Goal: Task Accomplishment & Management: Manage account settings

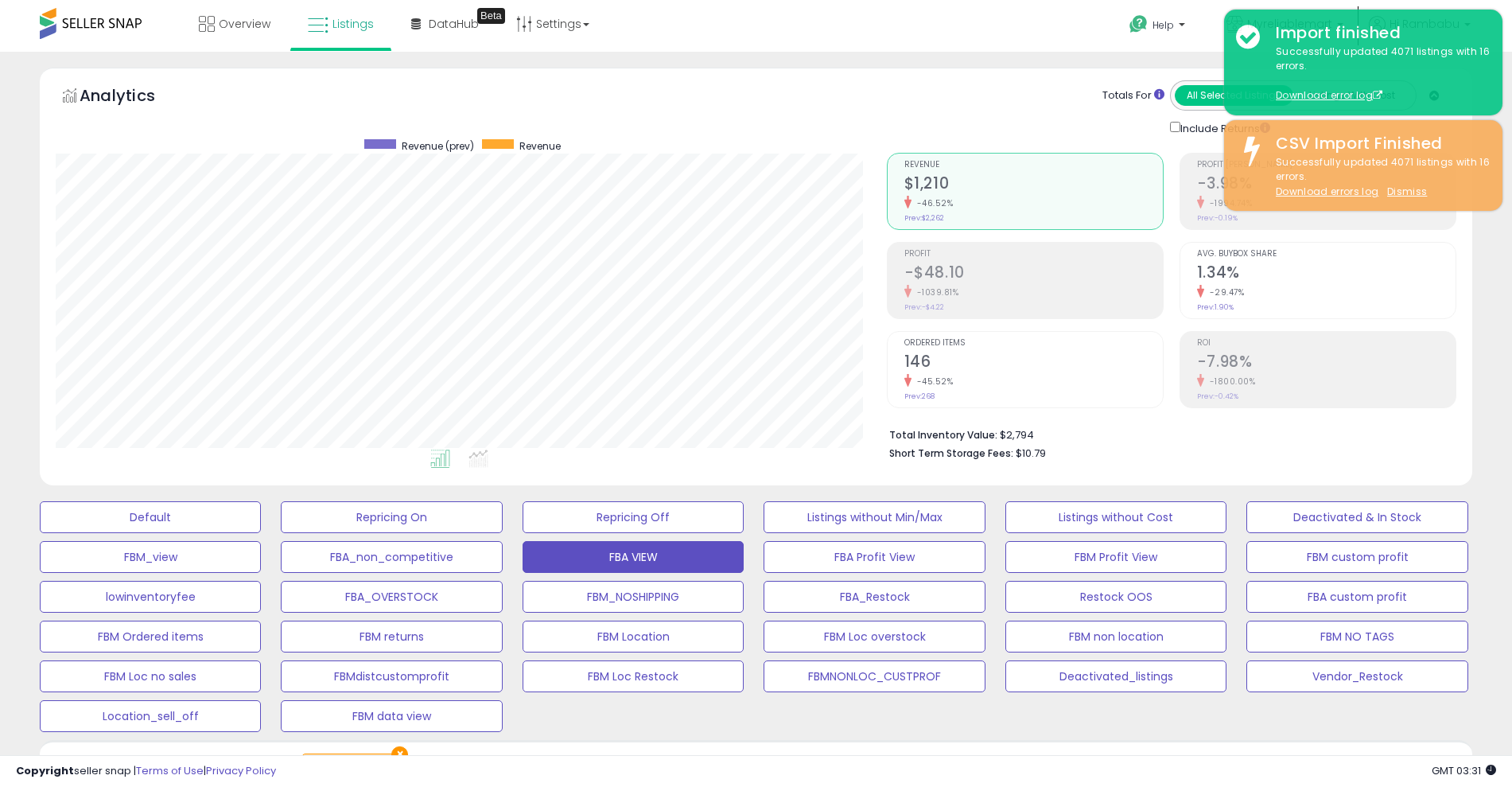
select select "**"
click at [461, 32] on link "DataHub Beta" at bounding box center [444, 24] width 91 height 48
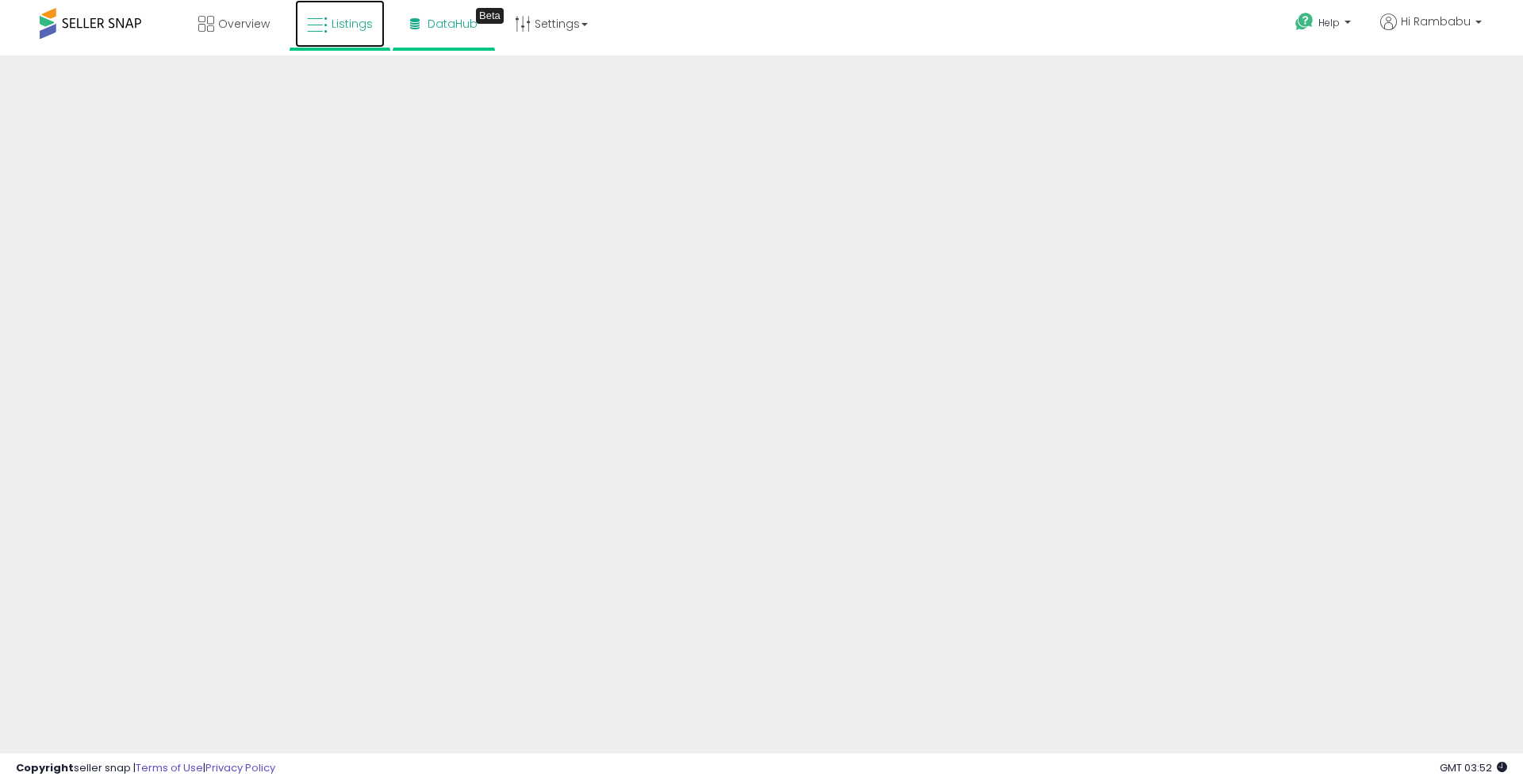
click at [342, 31] on span "Listings" at bounding box center [352, 24] width 42 height 16
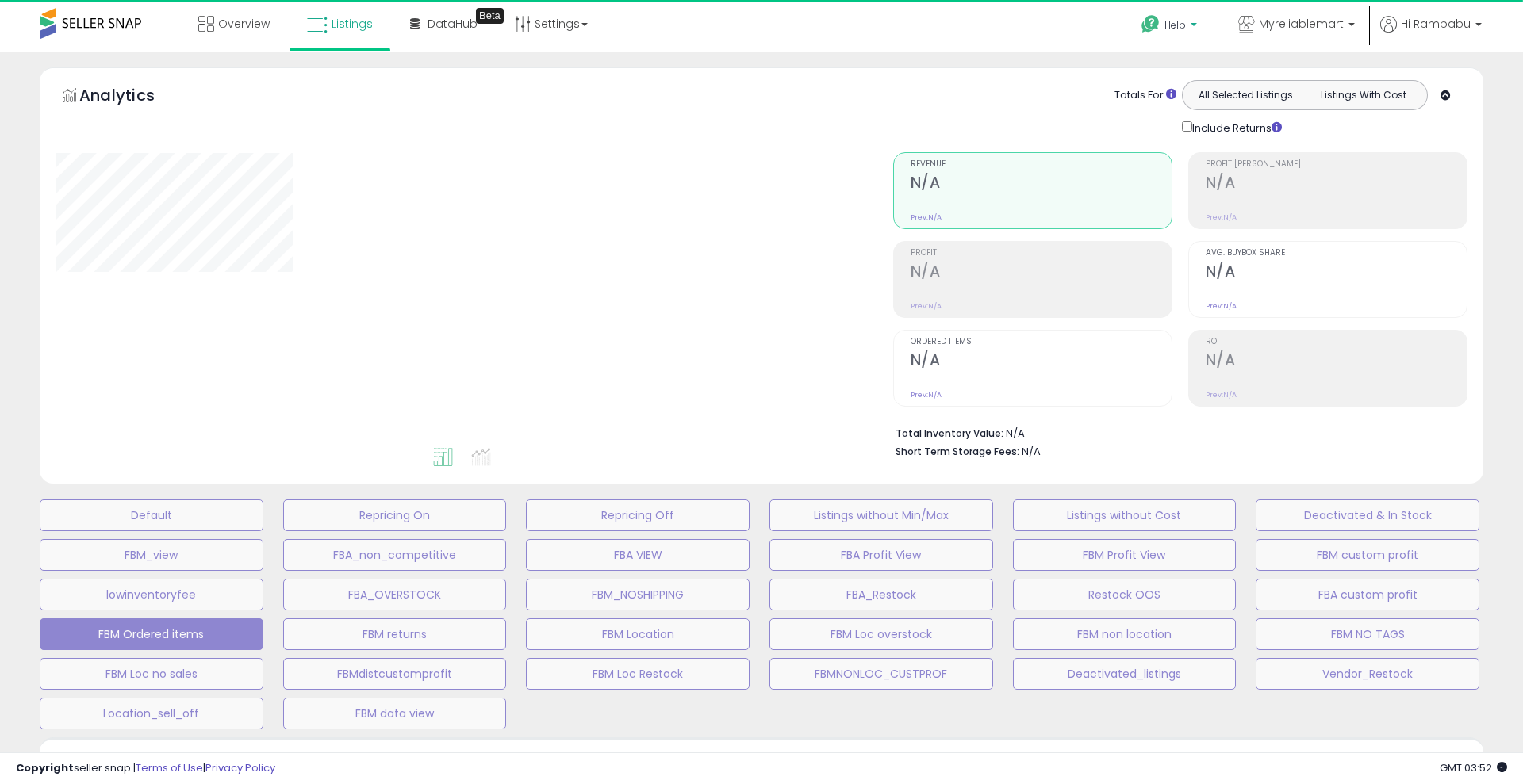
click at [1160, 27] on icon at bounding box center [1151, 24] width 19 height 19
click at [1175, 180] on link "Request a Feature" at bounding box center [1170, 190] width 53 height 30
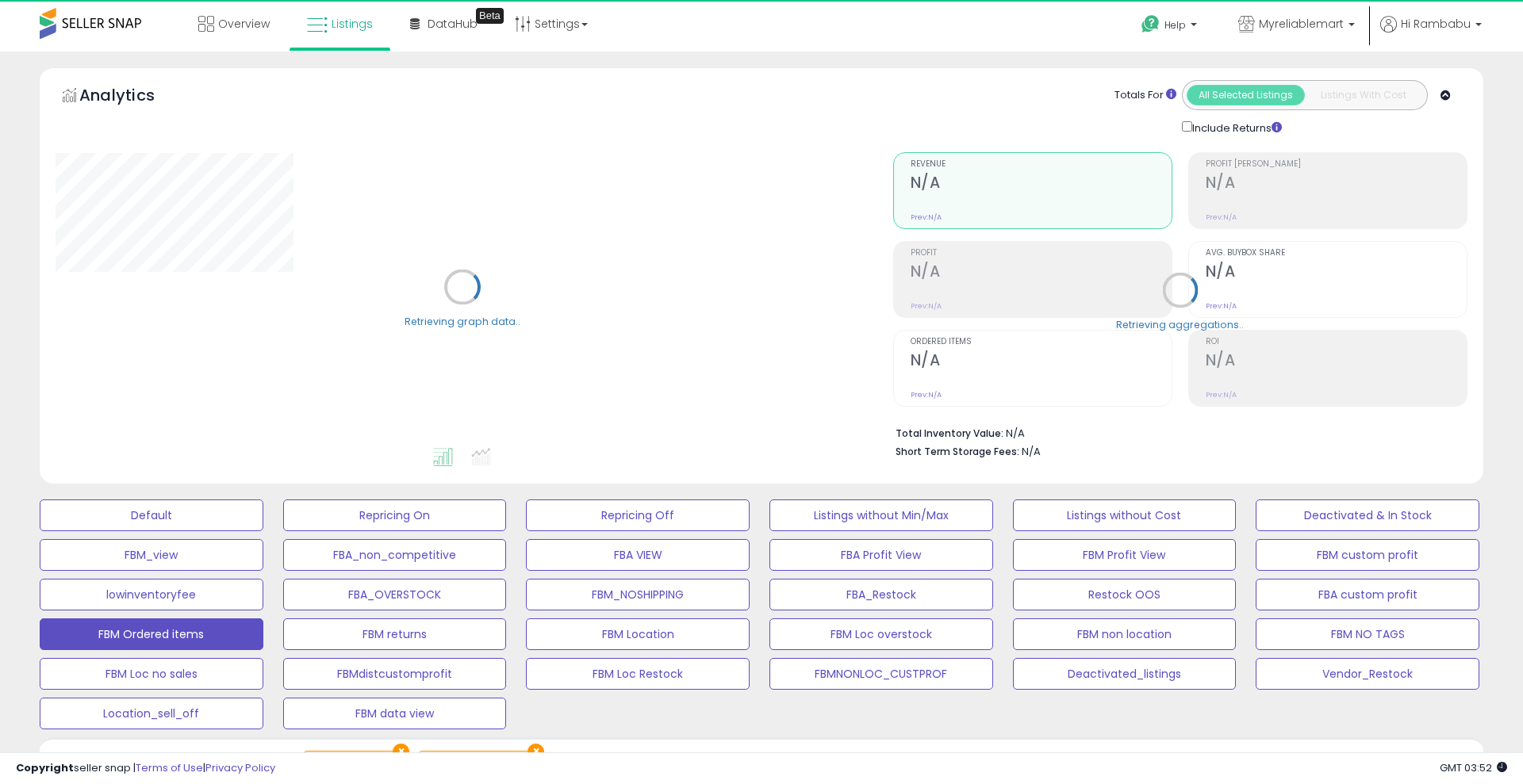
select select "**"
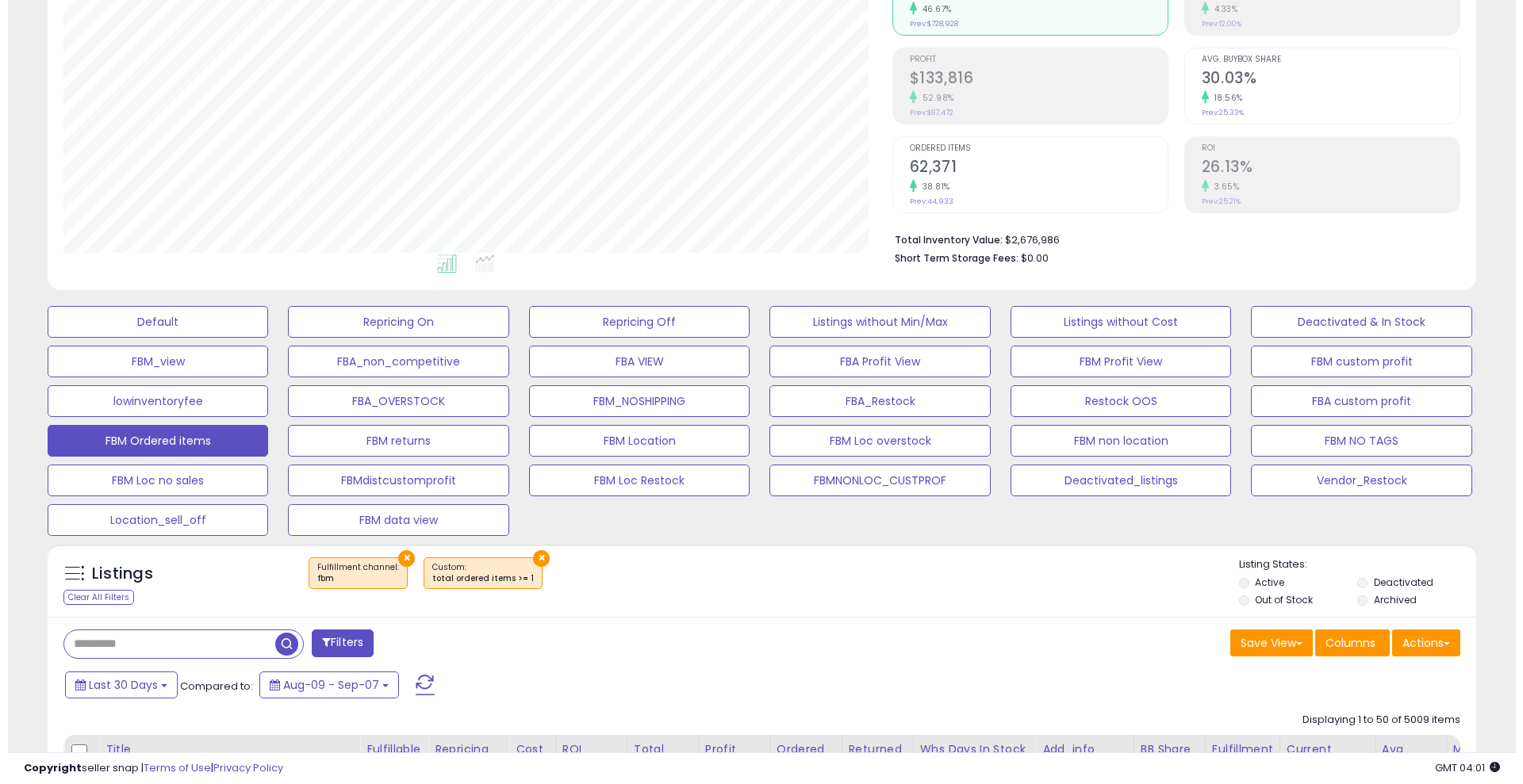
scroll to position [197, 0]
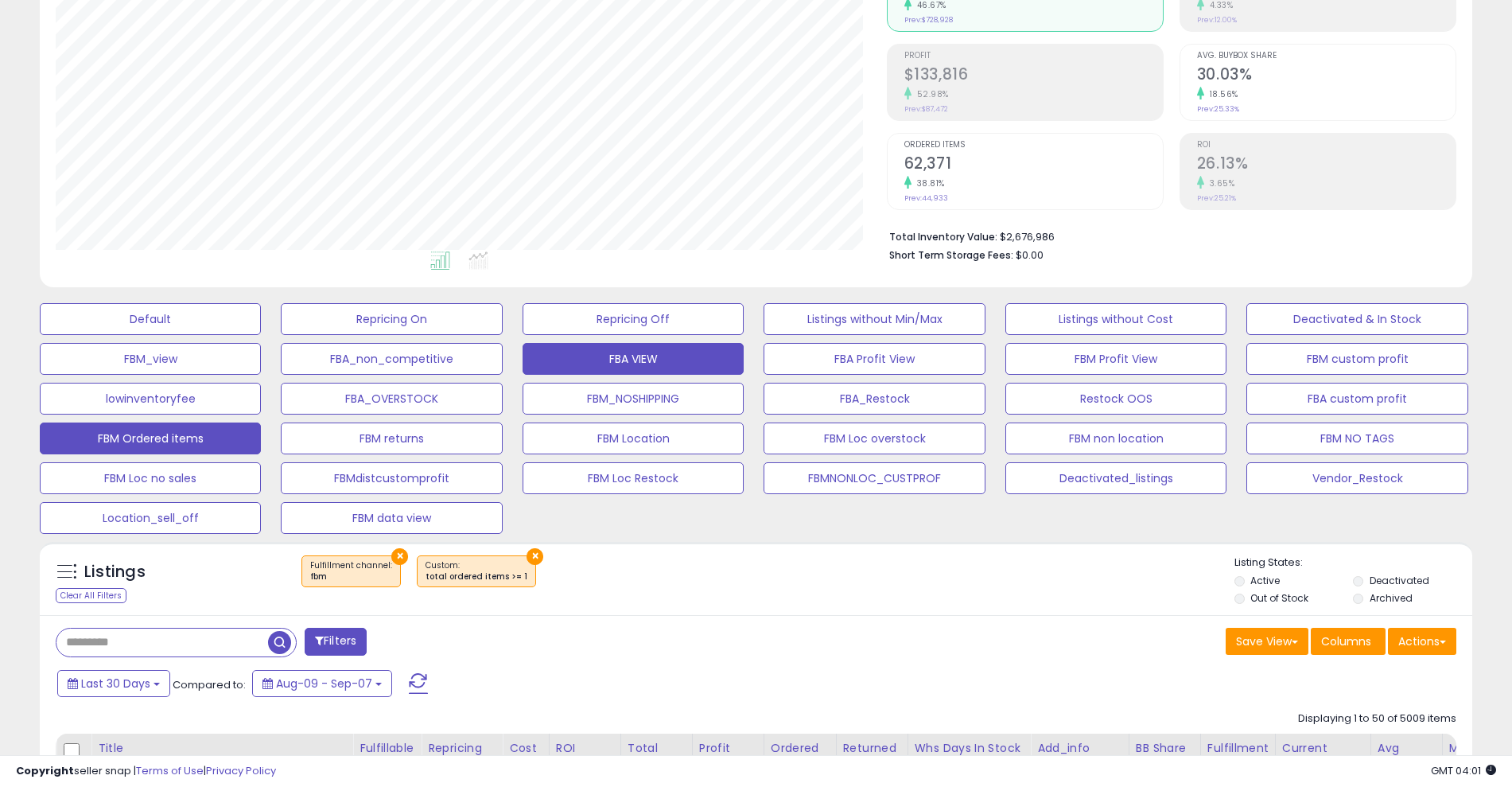
click at [705, 354] on button "FBA VIEW" at bounding box center [632, 359] width 221 height 32
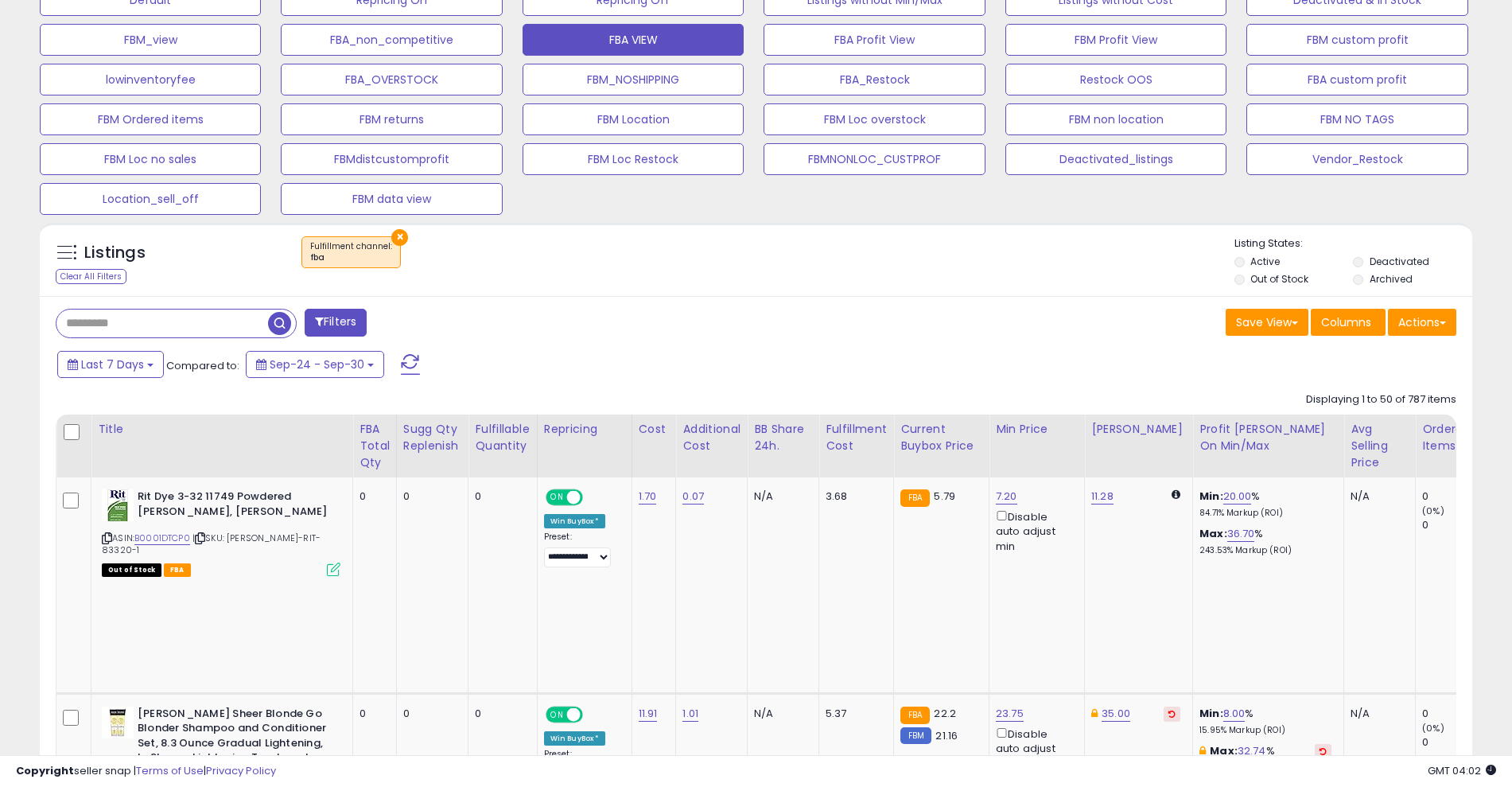
scroll to position [530, 0]
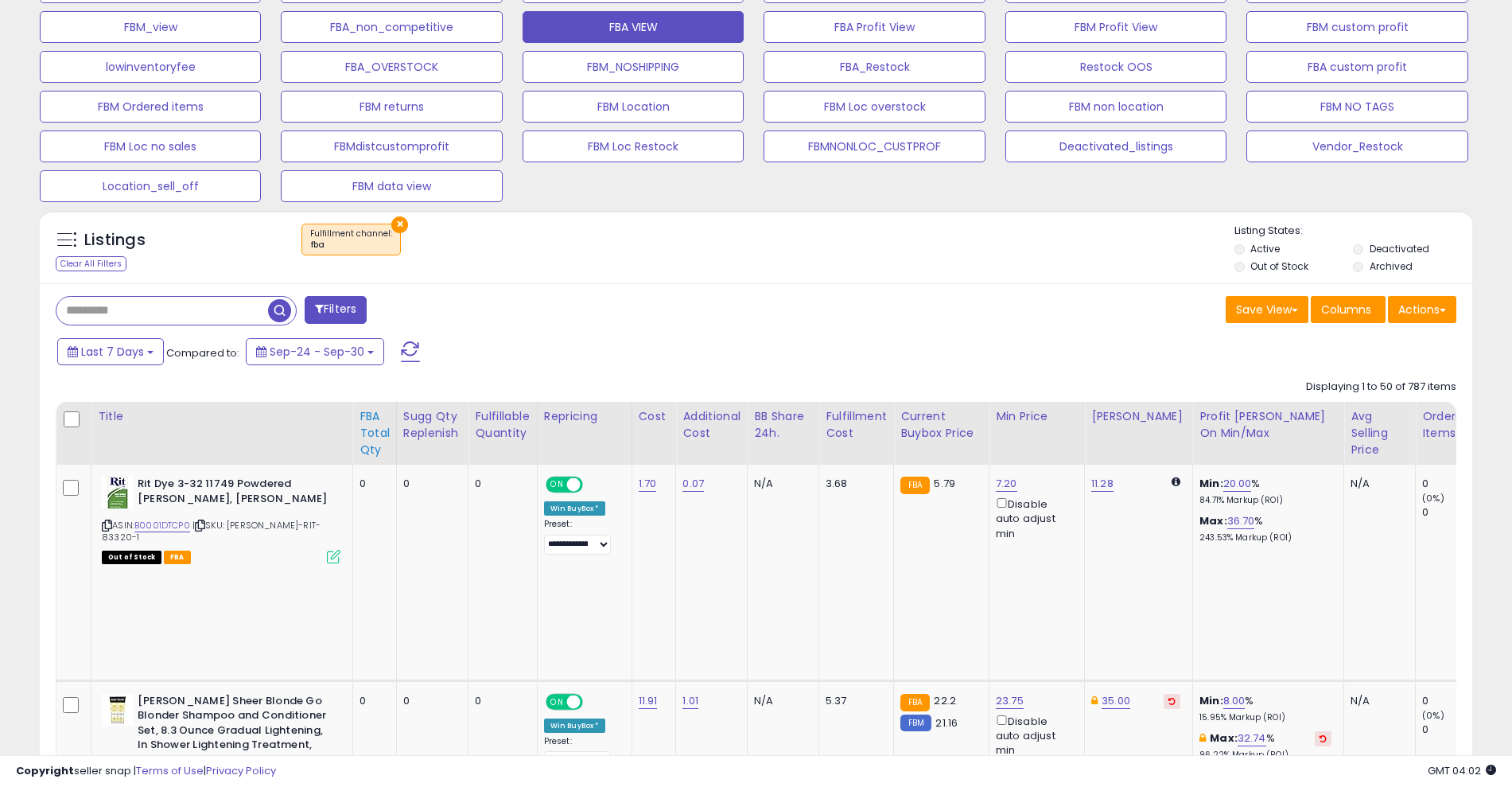
click at [368, 453] on div "FBA Total Qty" at bounding box center [374, 433] width 30 height 50
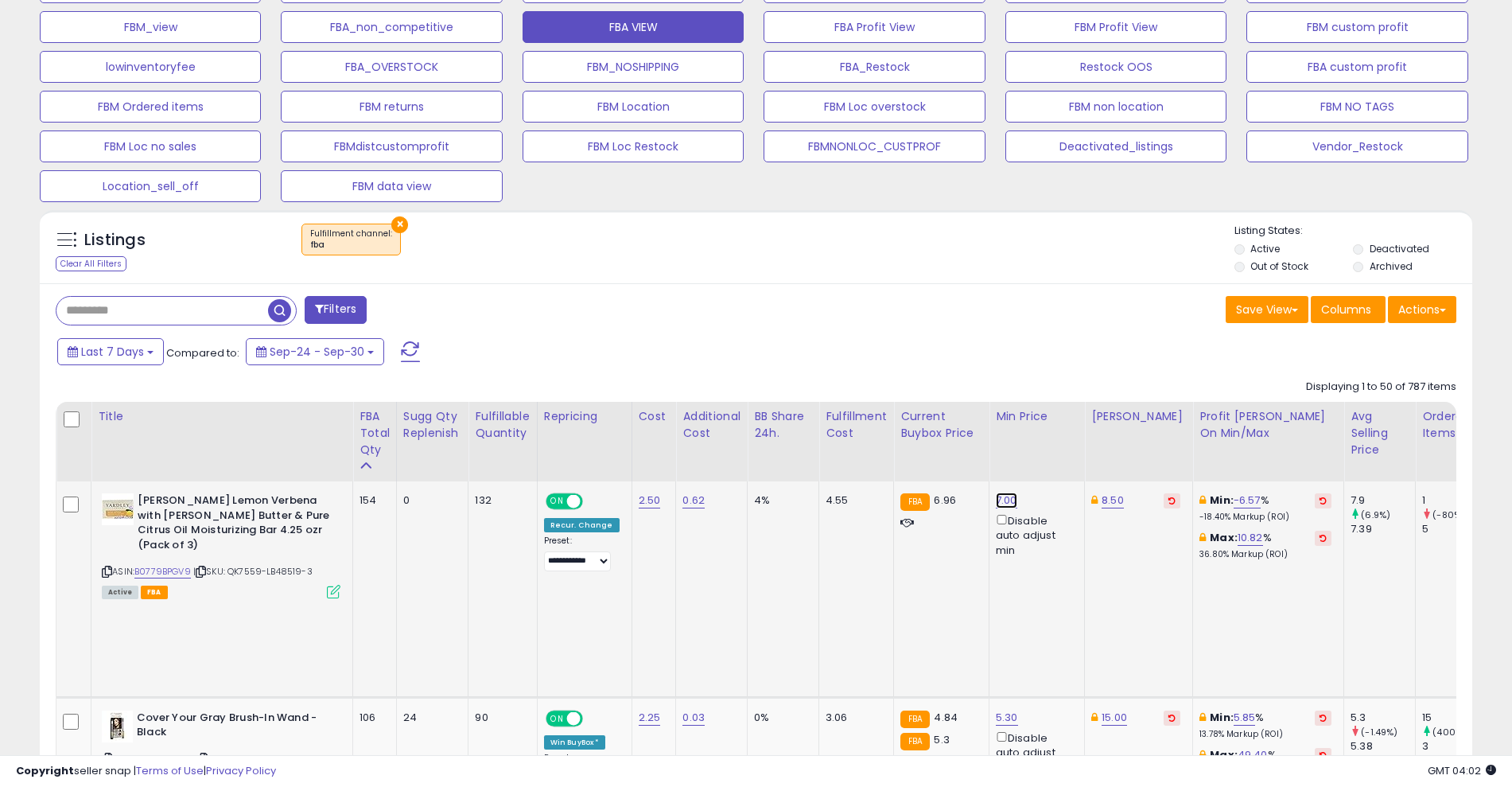
click at [998, 499] on link "7.00" at bounding box center [1007, 500] width 21 height 16
type input "*"
type input "****"
click at [1049, 446] on icon "submit" at bounding box center [1044, 443] width 10 height 10
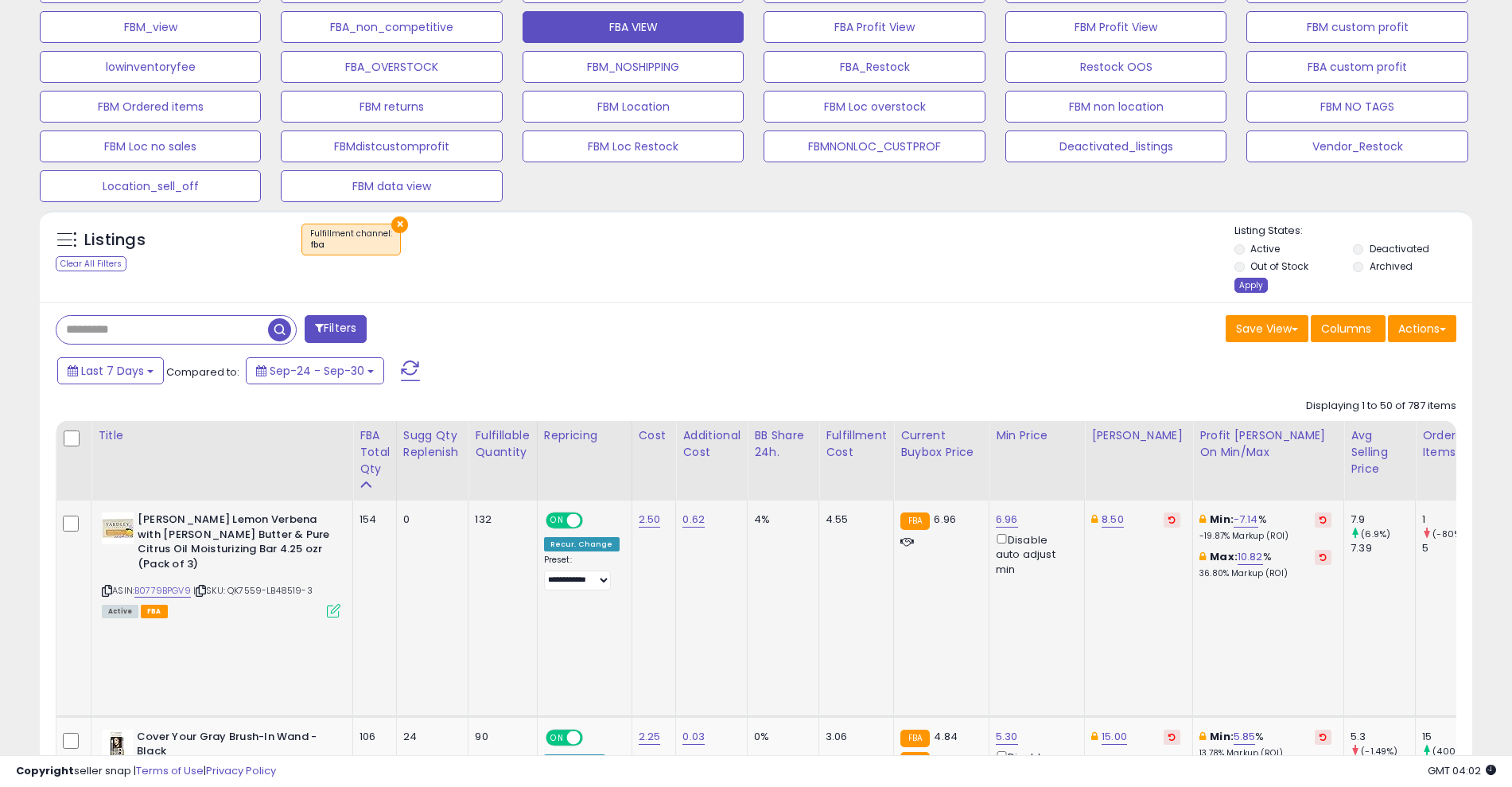
click at [1249, 281] on div "Apply" at bounding box center [1251, 285] width 34 height 15
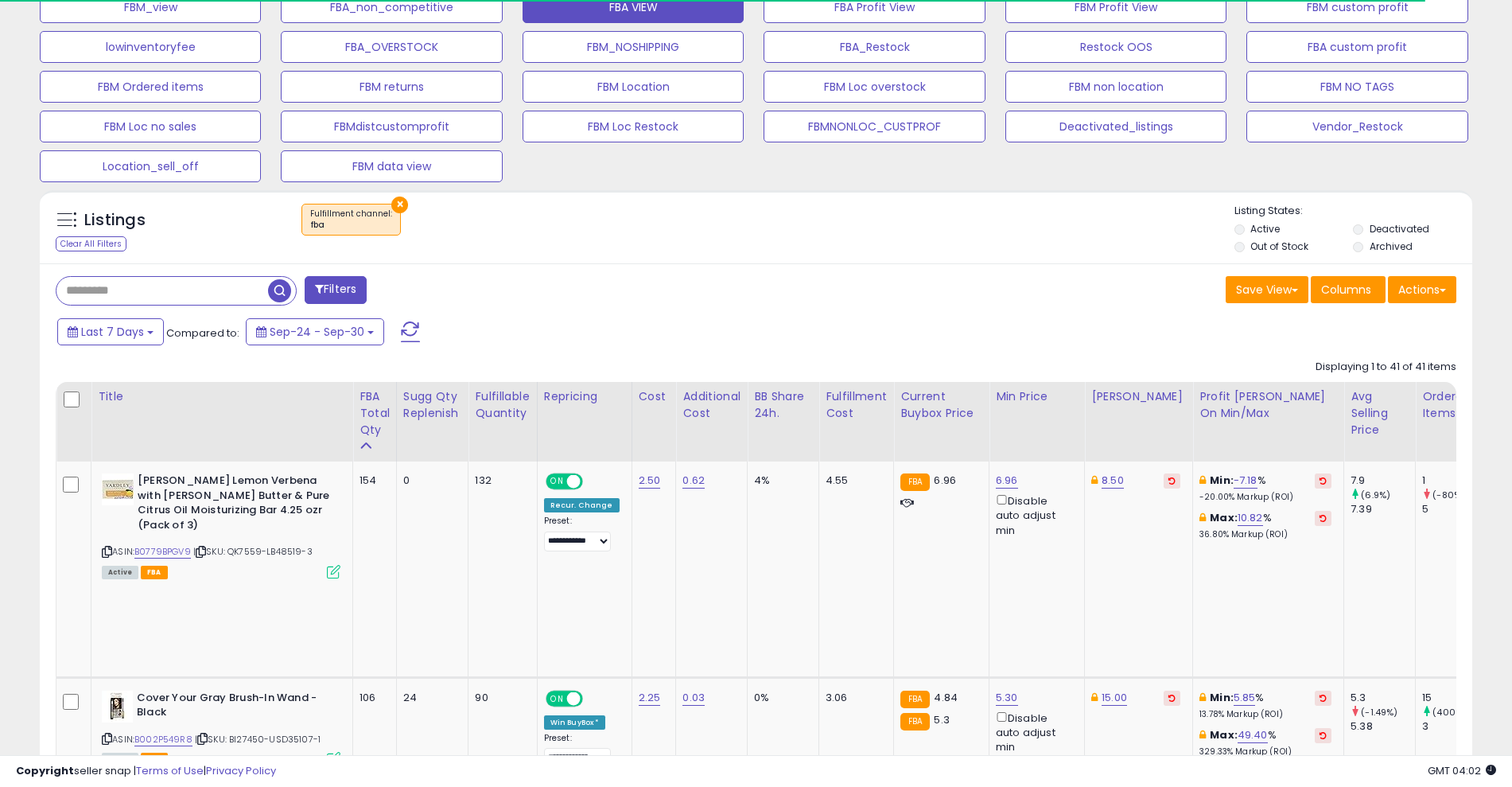
scroll to position [566, 0]
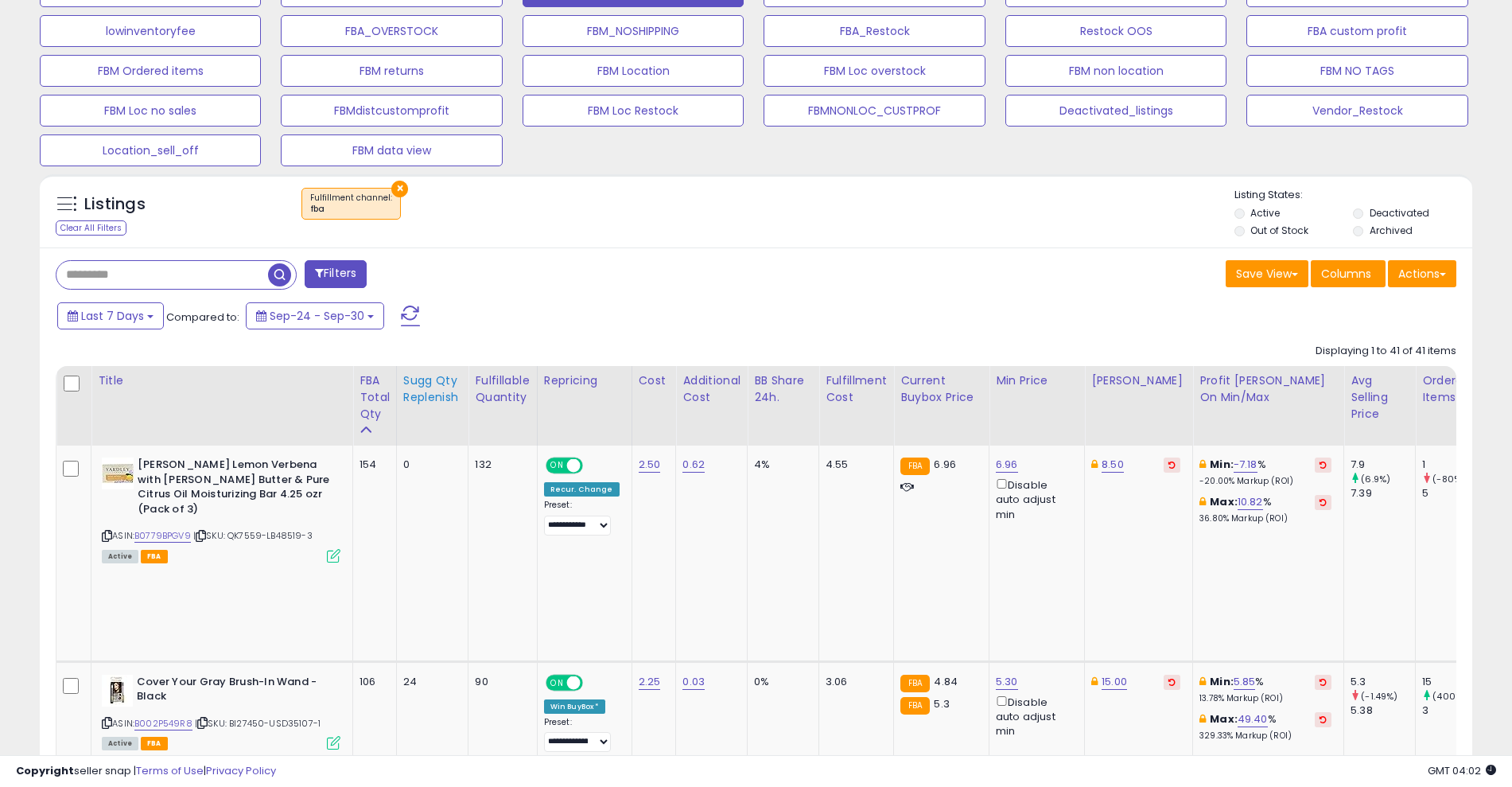
click at [418, 397] on div "Sugg Qty Replenish" at bounding box center [433, 390] width 59 height 34
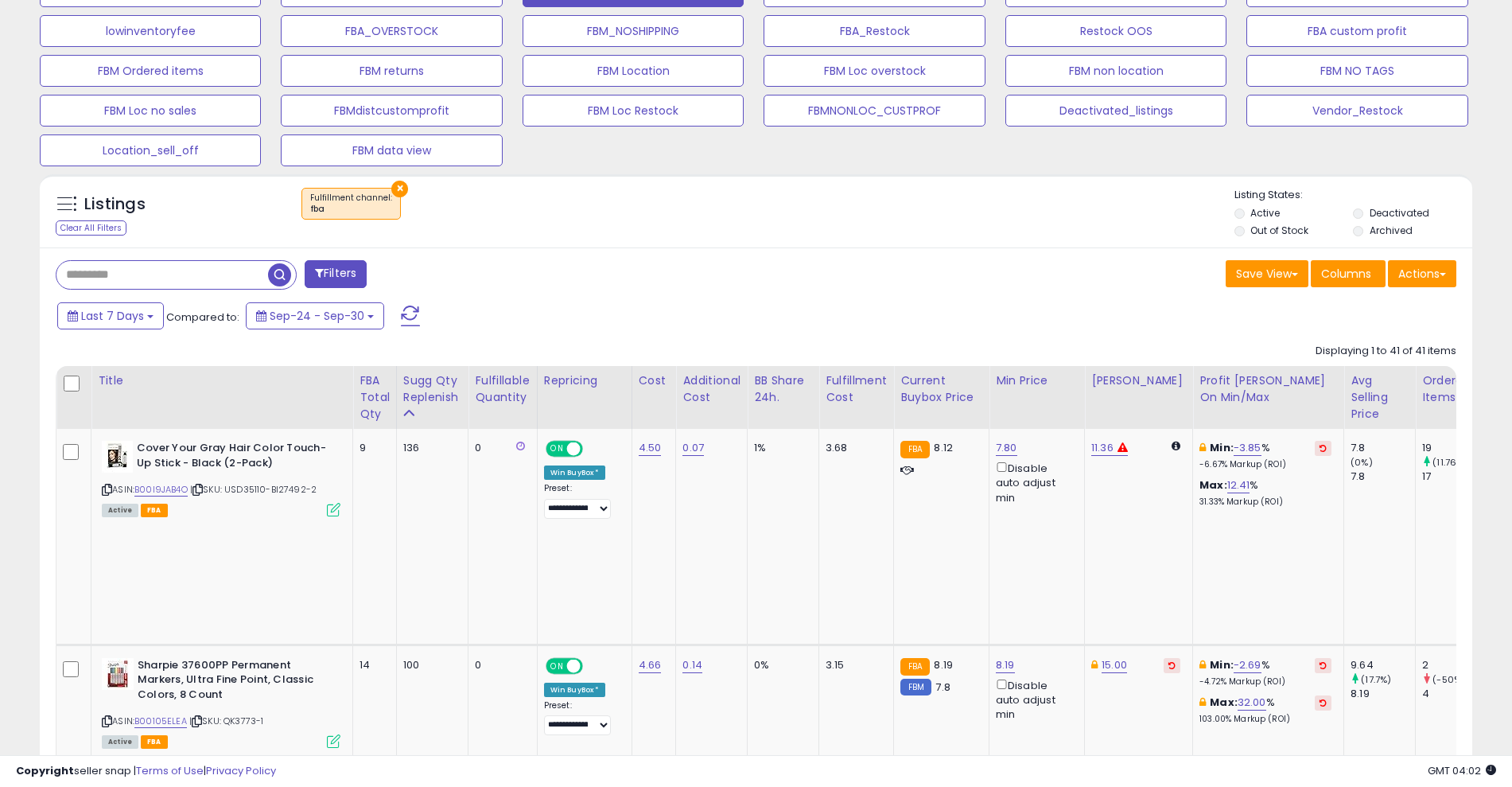
click at [814, 304] on div "Last 7 Days Compared to: Sep-24 - Sep-30" at bounding box center [578, 318] width 1051 height 35
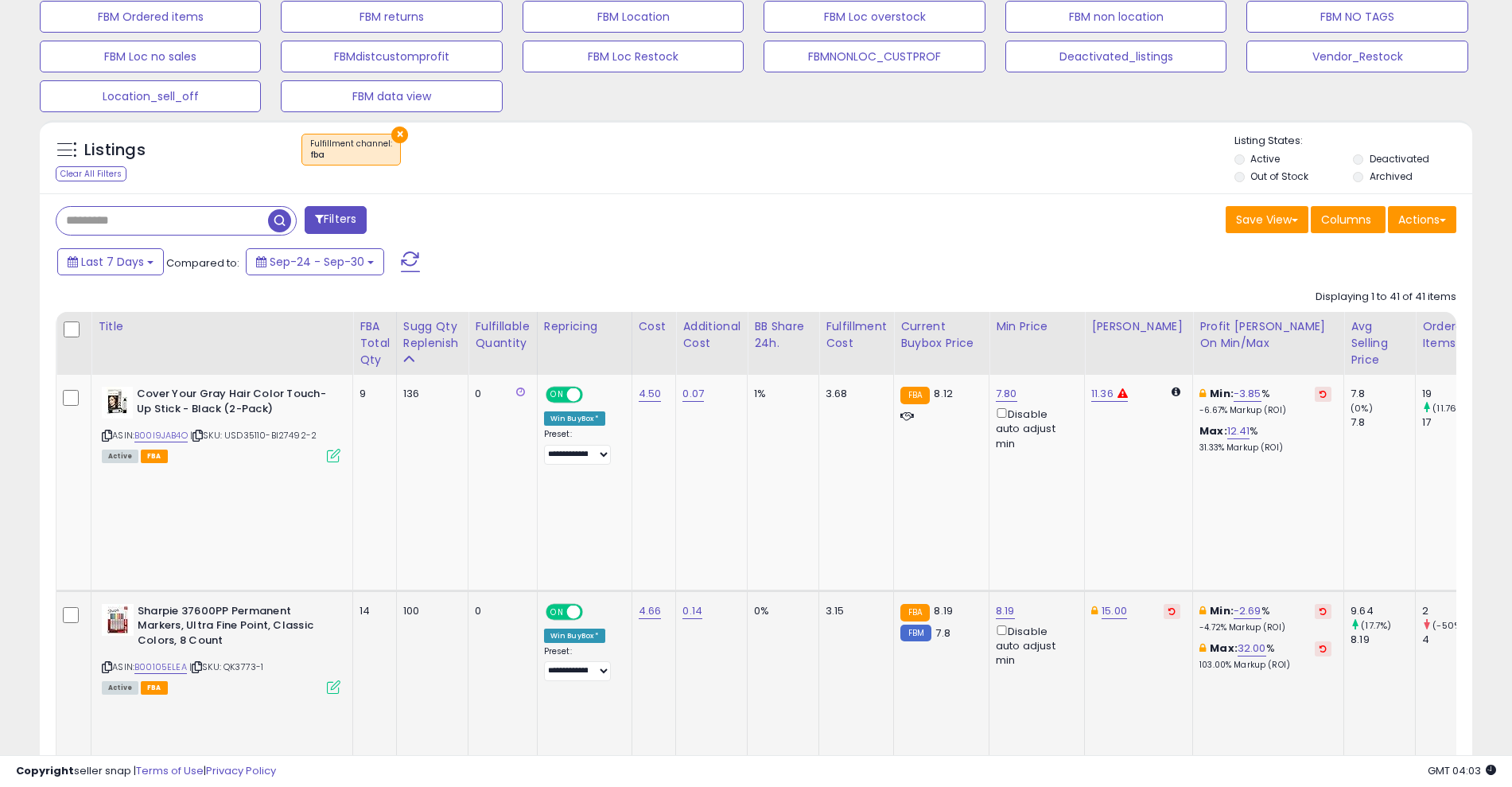
scroll to position [620, 0]
click at [366, 353] on div "FBA Total Qty" at bounding box center [374, 342] width 30 height 50
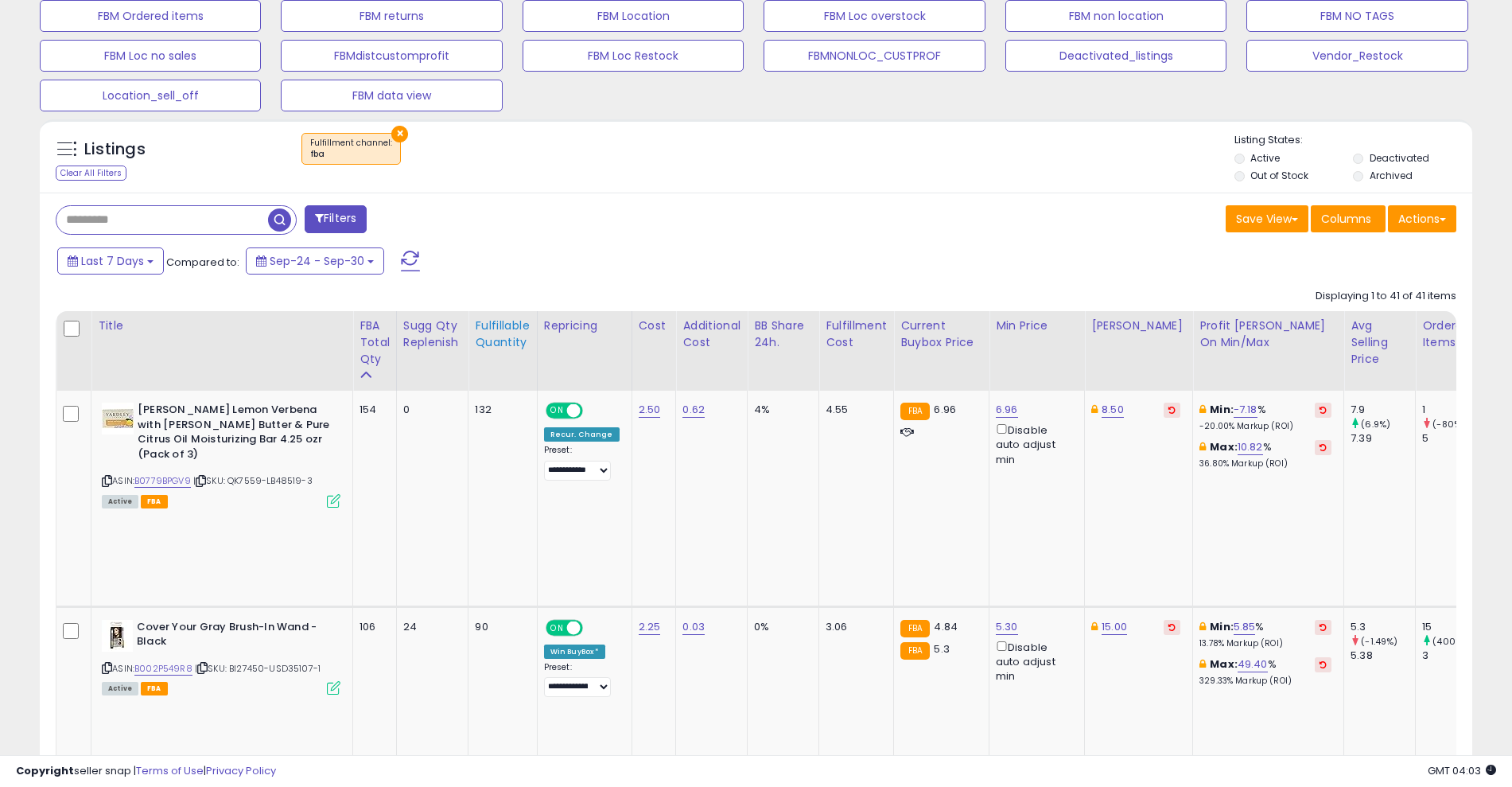
click at [508, 343] on div "Fulfillable Quantity" at bounding box center [502, 334] width 55 height 34
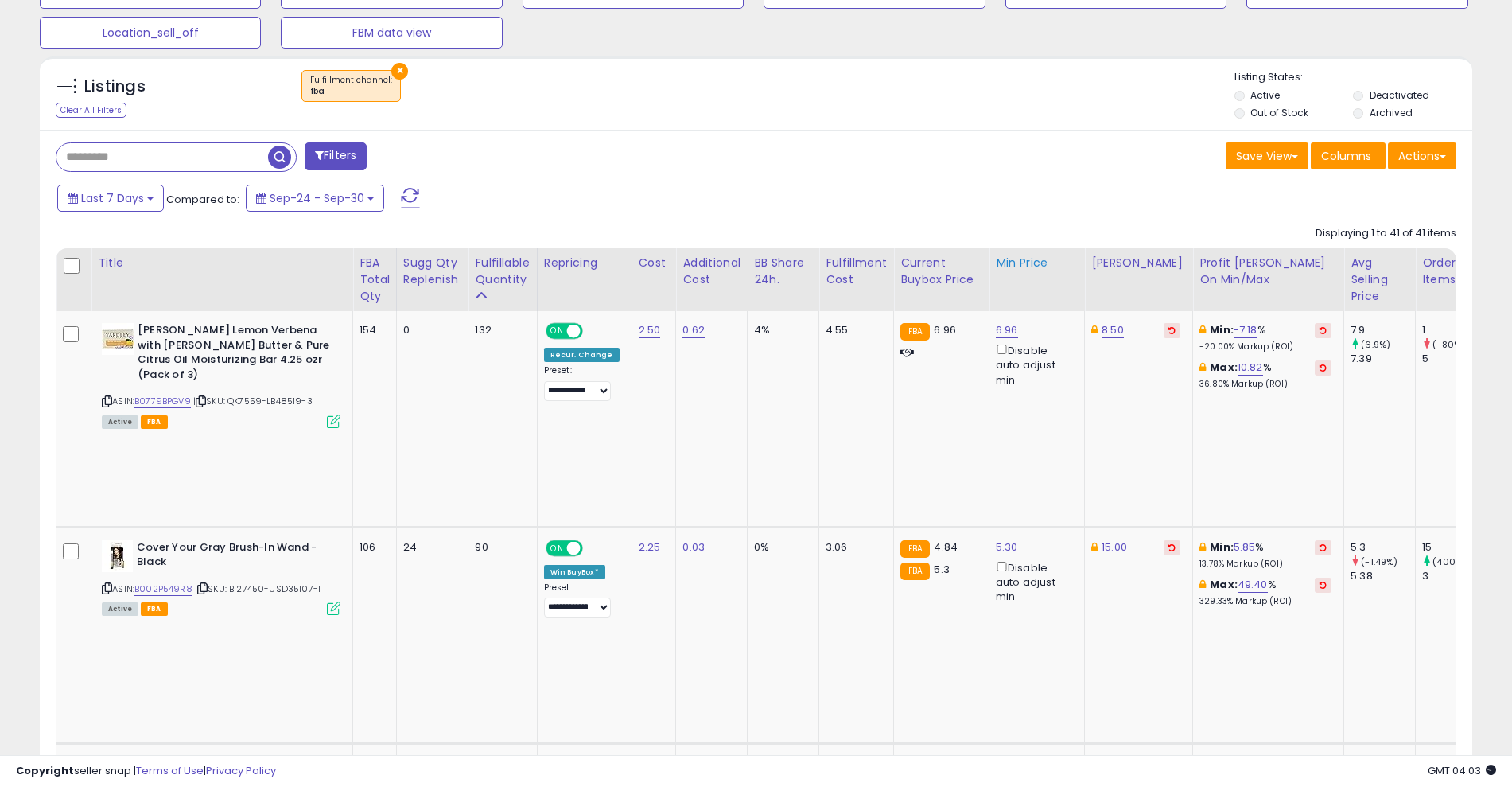
scroll to position [685, 0]
click at [1234, 538] on link "5.85" at bounding box center [1244, 546] width 22 height 16
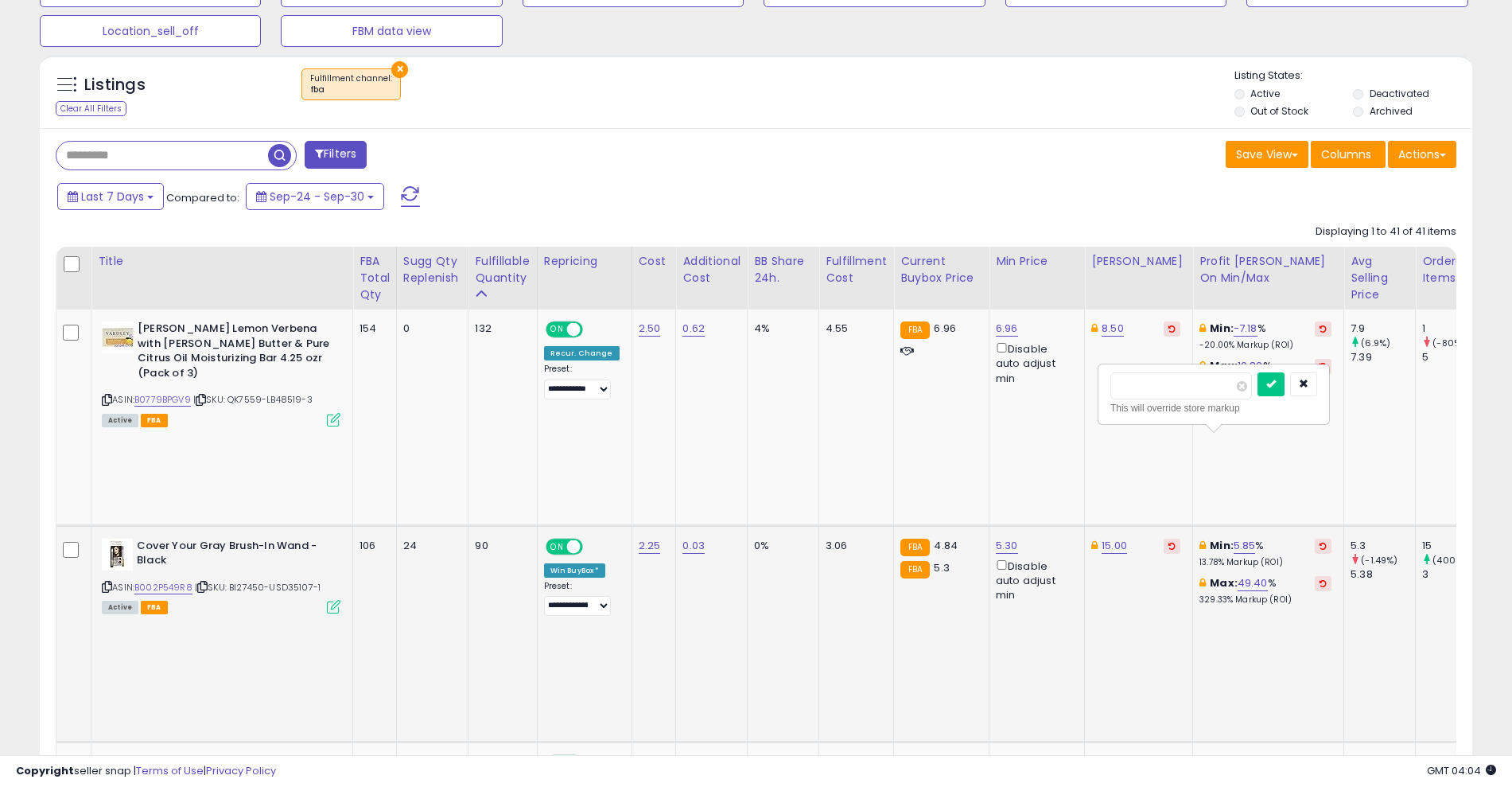
type input "*"
click at [1275, 382] on icon "submit" at bounding box center [1271, 383] width 10 height 10
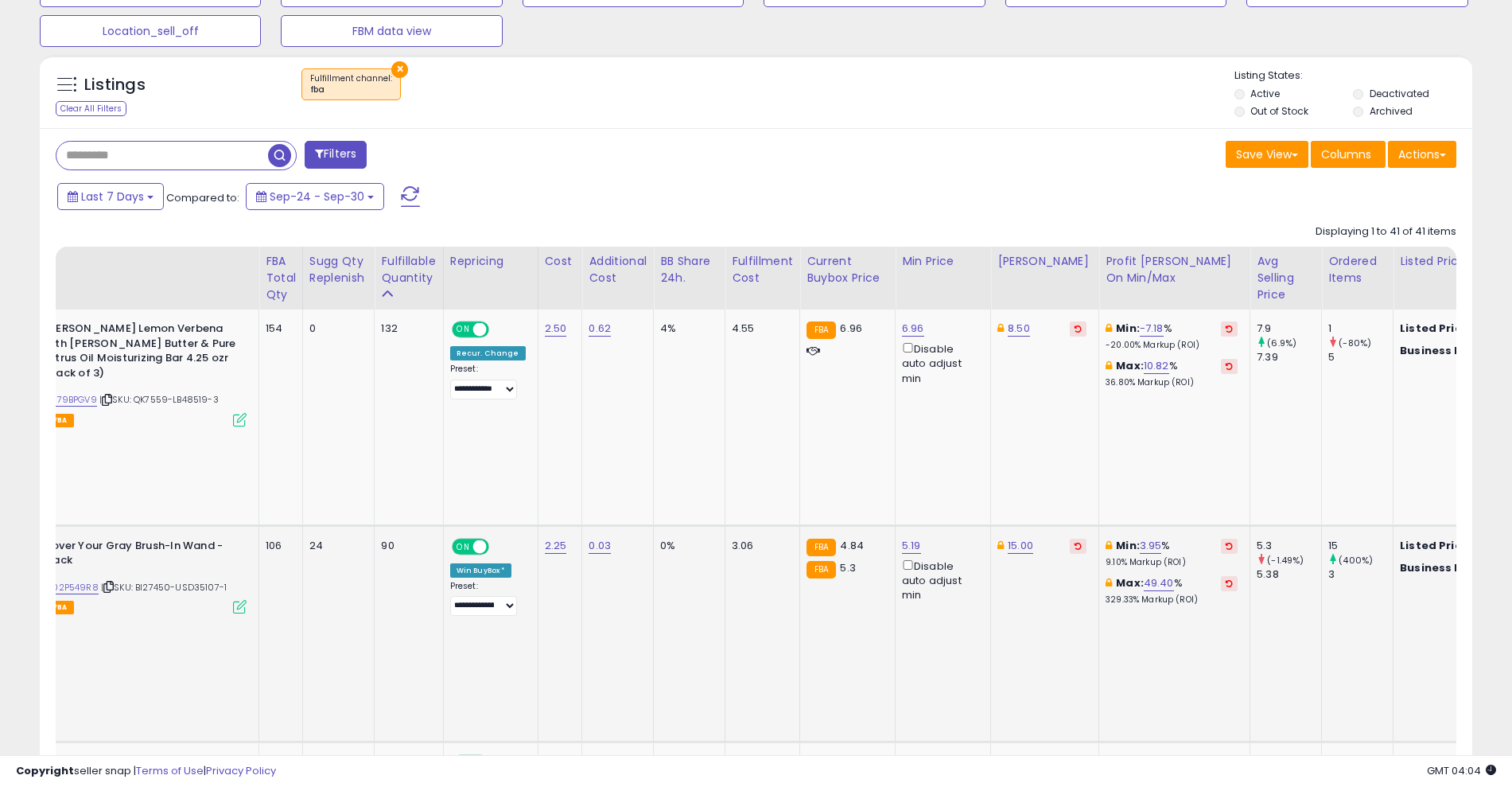
scroll to position [0, 0]
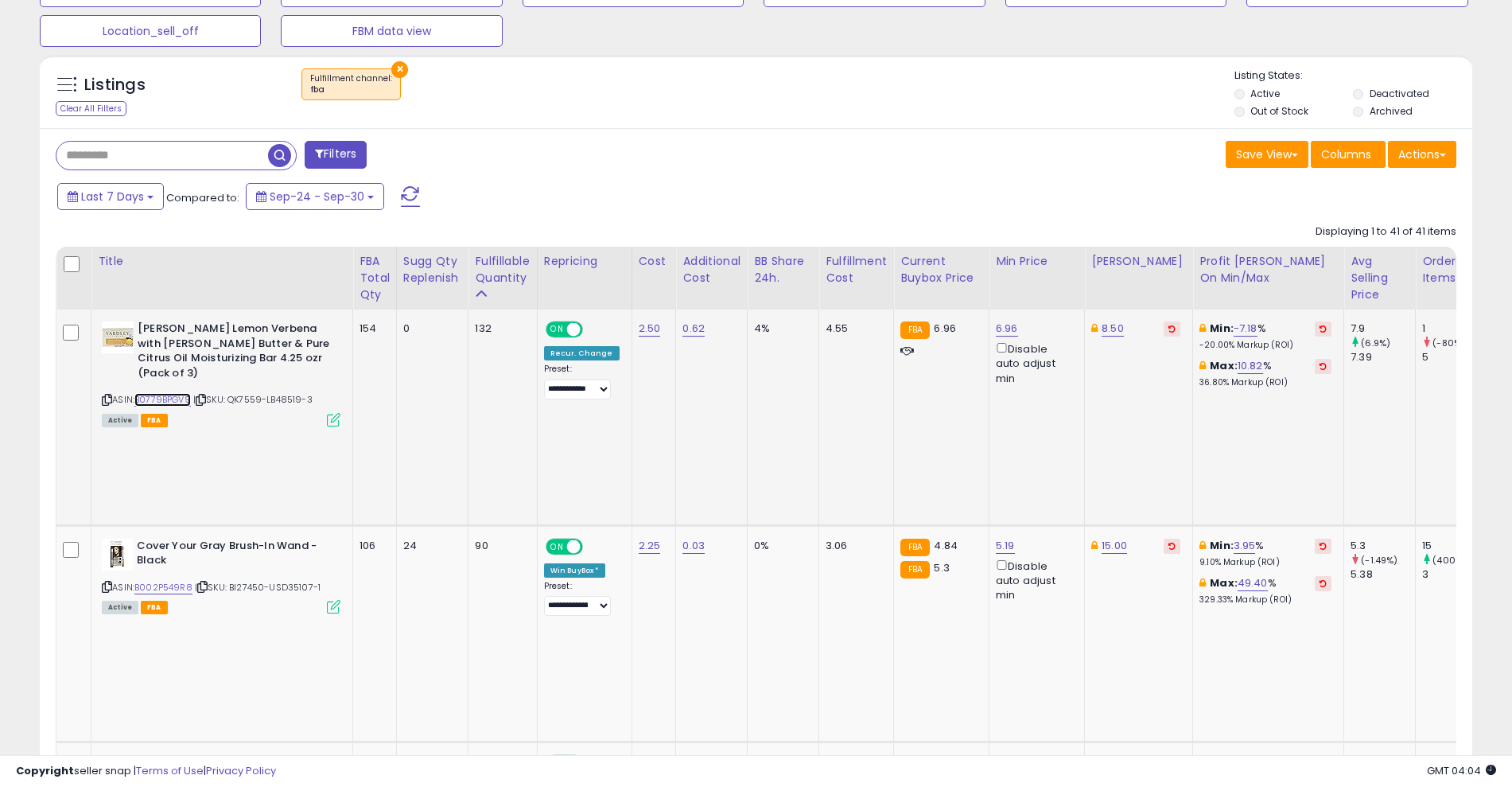
click at [154, 393] on link "B0779BPGV9" at bounding box center [163, 399] width 57 height 13
click at [1101, 322] on link "8.50" at bounding box center [1112, 328] width 22 height 16
type input "*"
click at [1155, 271] on icon "submit" at bounding box center [1149, 271] width 10 height 10
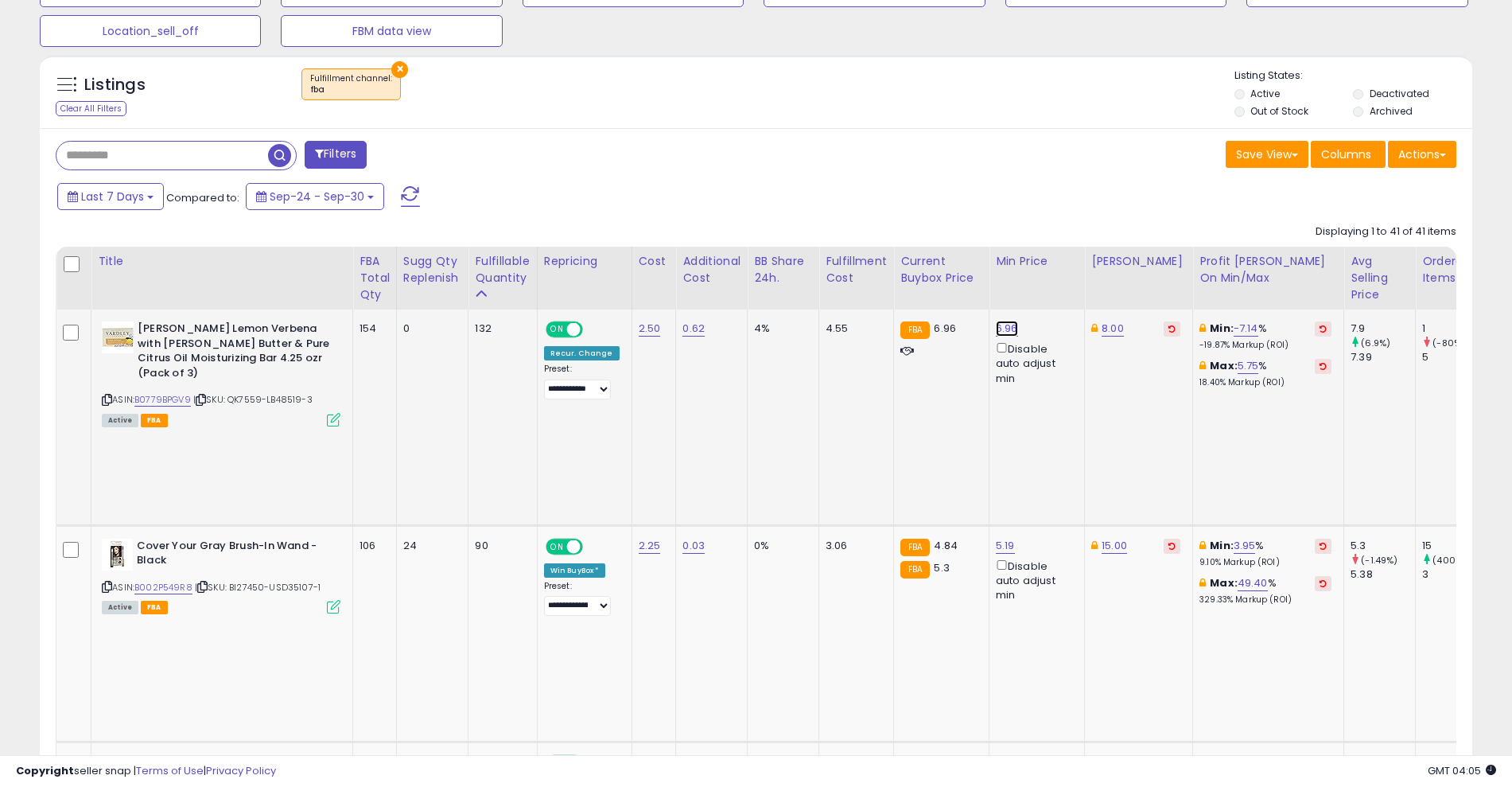
click at [998, 331] on link "6.96" at bounding box center [1007, 328] width 22 height 16
type input "*"
type input "***"
click at [1058, 266] on button "submit" at bounding box center [1044, 272] width 27 height 24
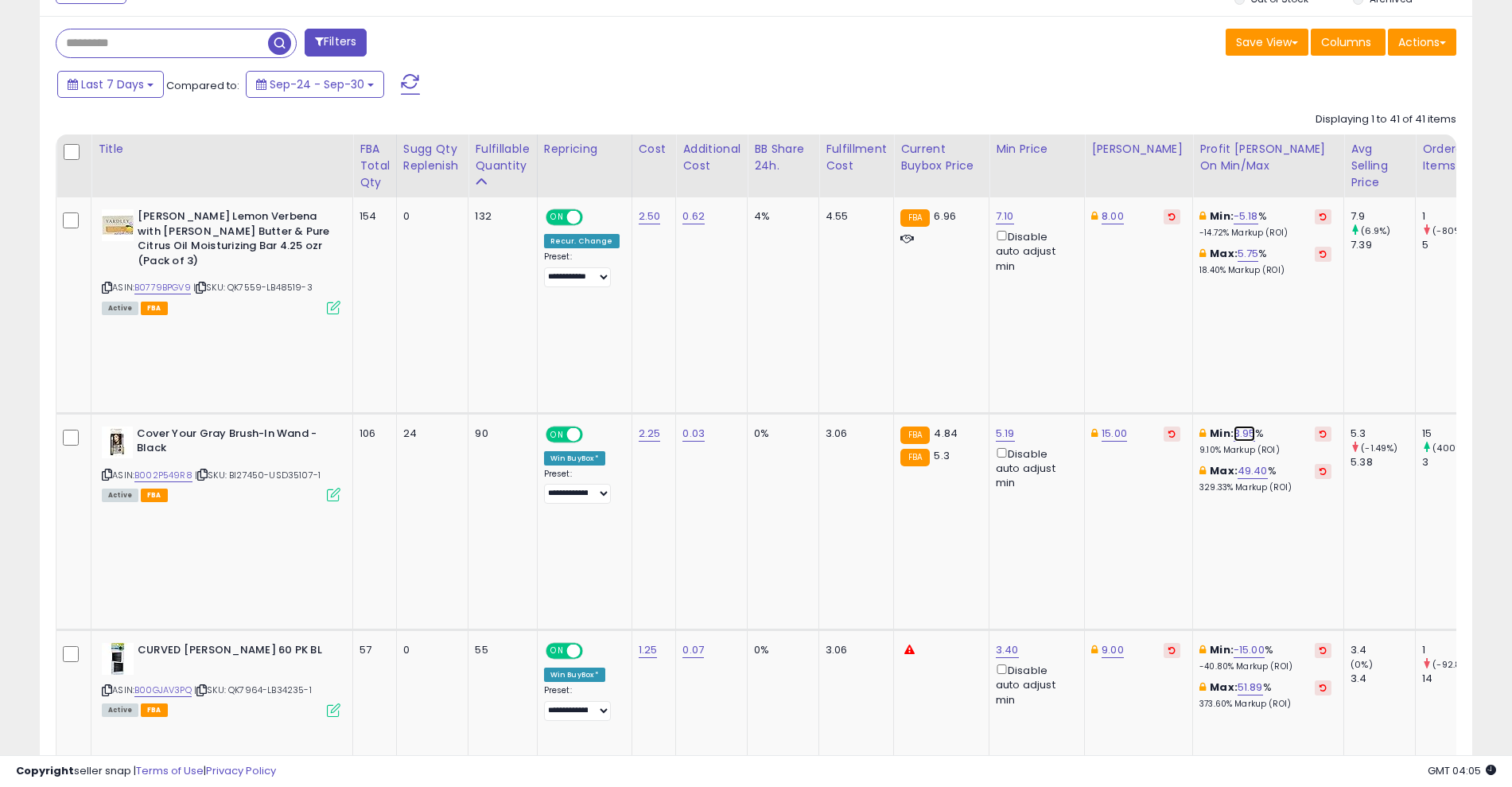
click at [1234, 426] on link "3.95" at bounding box center [1244, 434] width 22 height 16
type input "*"
click at [1284, 279] on button "submit" at bounding box center [1271, 272] width 27 height 24
click at [997, 642] on link "3.40" at bounding box center [1007, 650] width 23 height 16
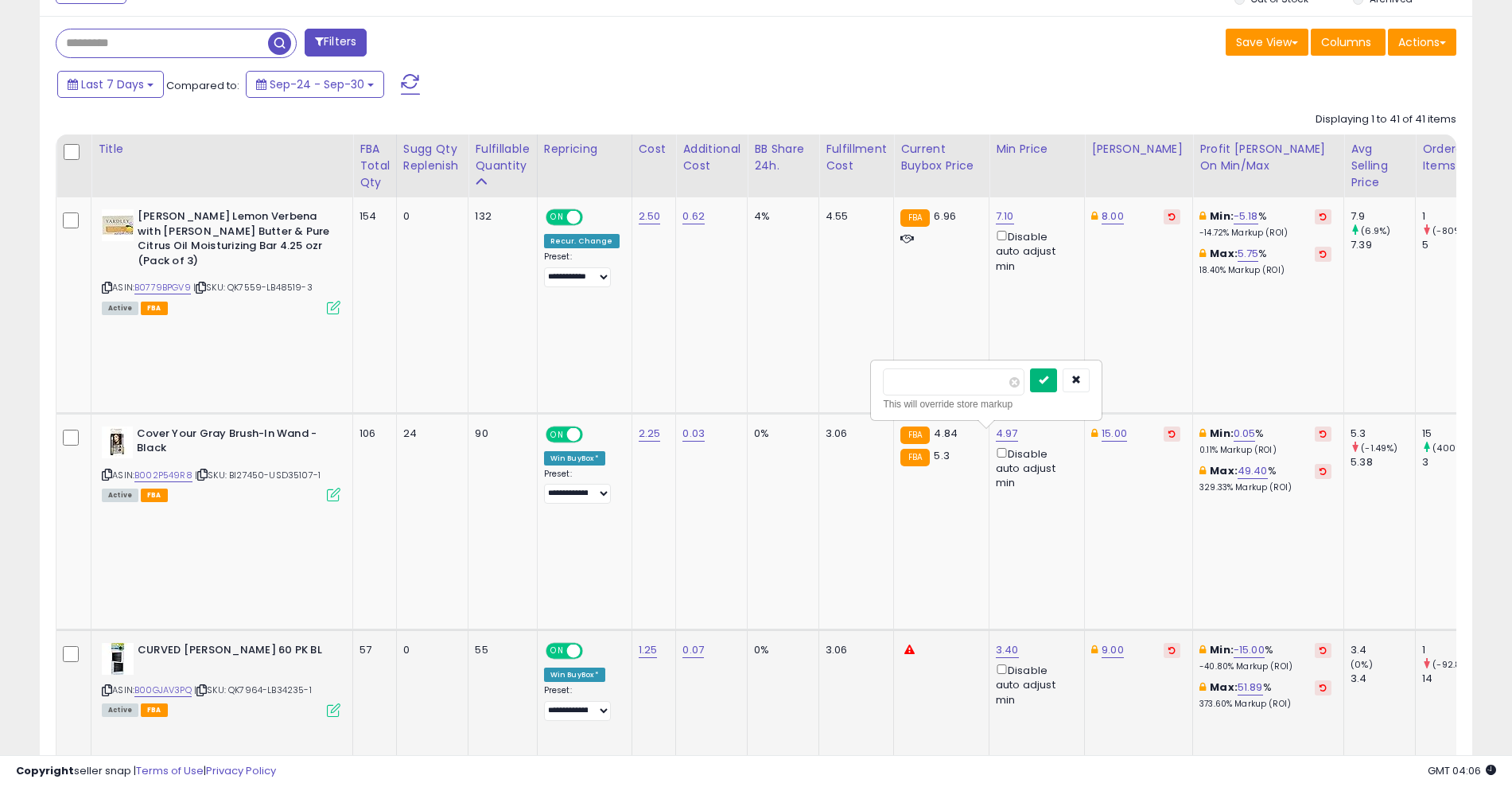
type input "***"
click at [1057, 382] on button "submit" at bounding box center [1043, 380] width 27 height 24
click at [1001, 642] on link "3.30" at bounding box center [1007, 650] width 22 height 16
type input "*"
click at [1057, 374] on button "submit" at bounding box center [1043, 380] width 27 height 24
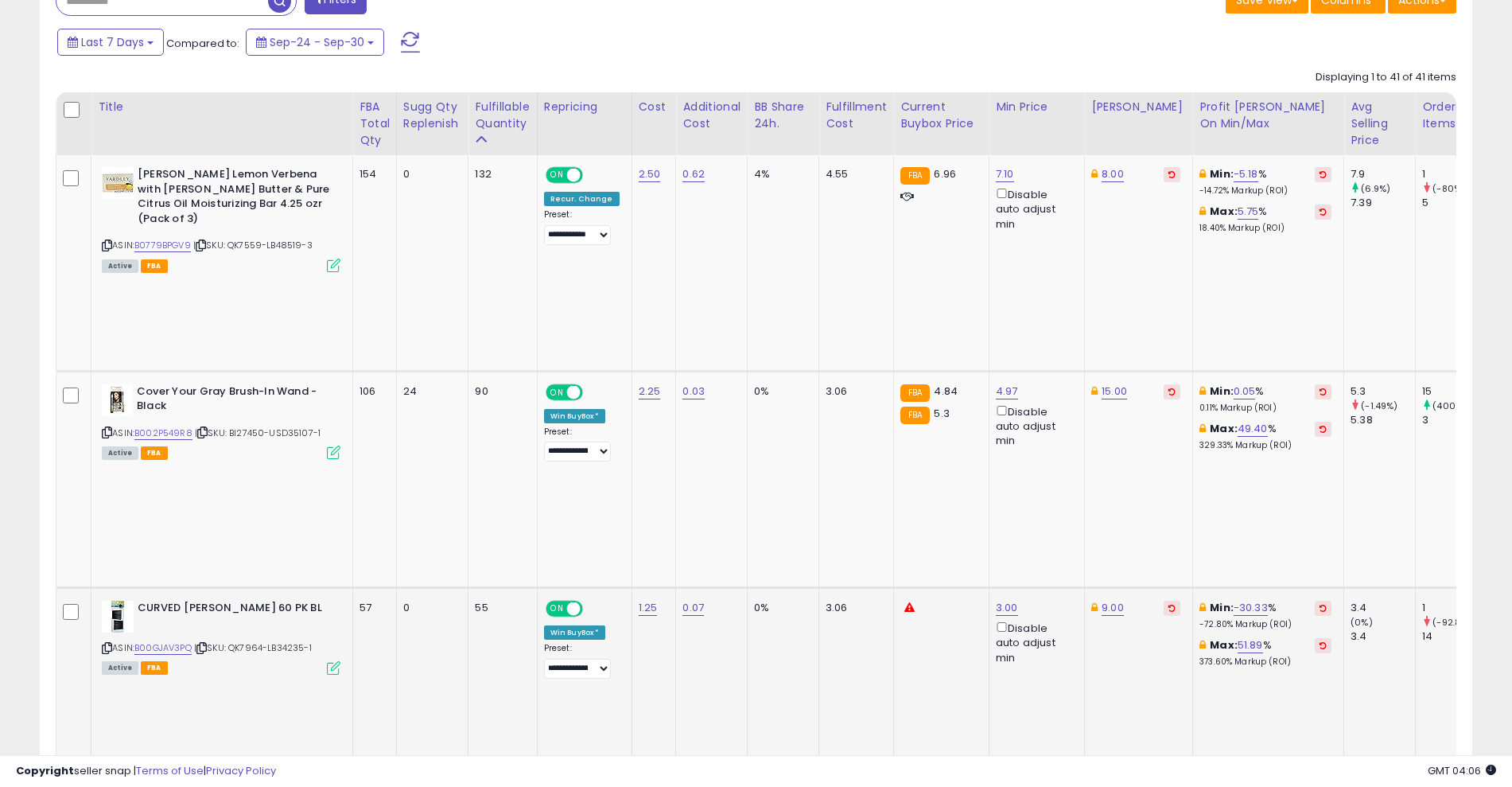
type input "*"
type input "***"
click at [1058, 456] on button "submit" at bounding box center [1044, 446] width 27 height 24
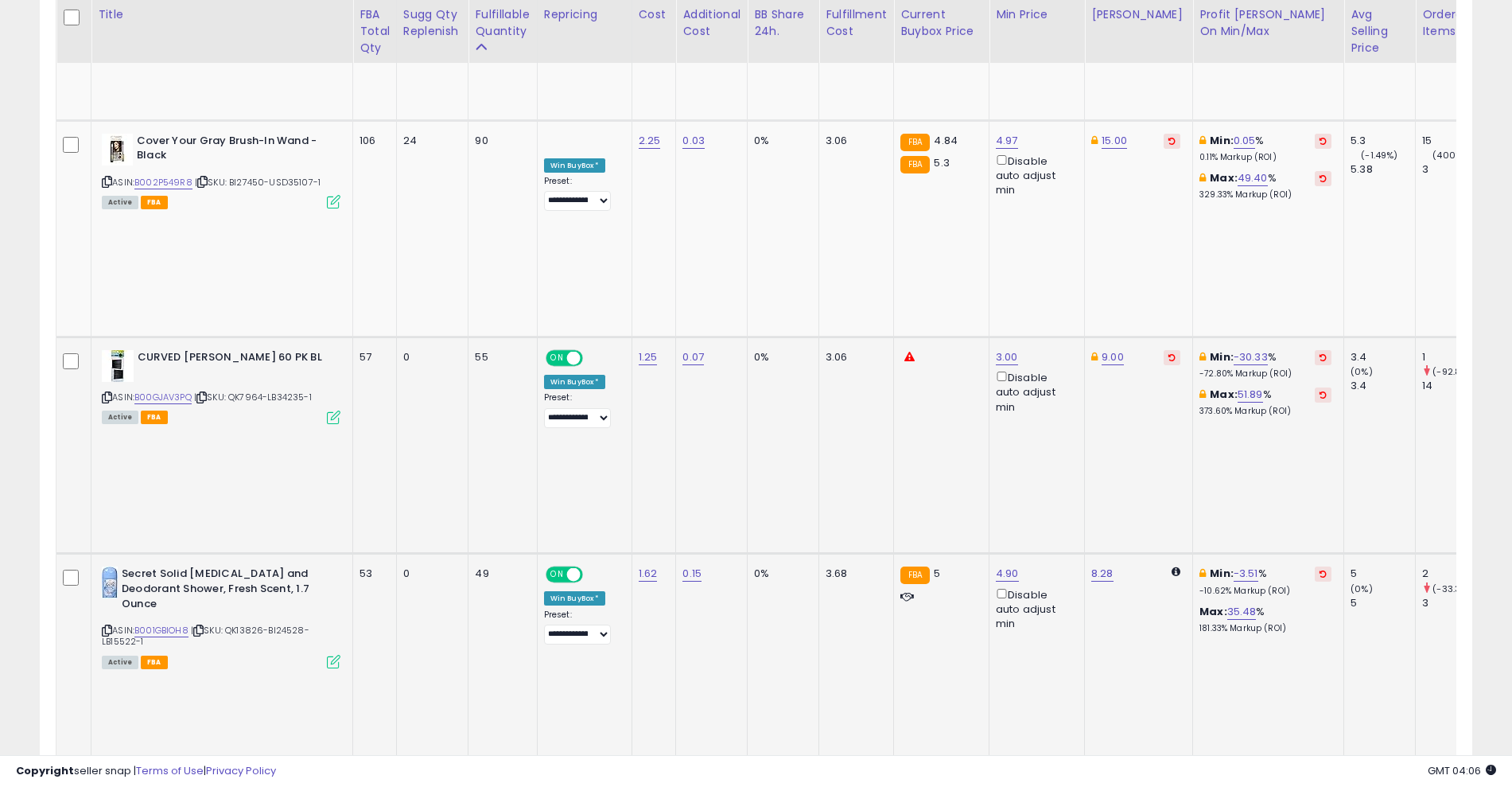
type input "****"
click at [1052, 428] on icon "submit" at bounding box center [1046, 431] width 10 height 10
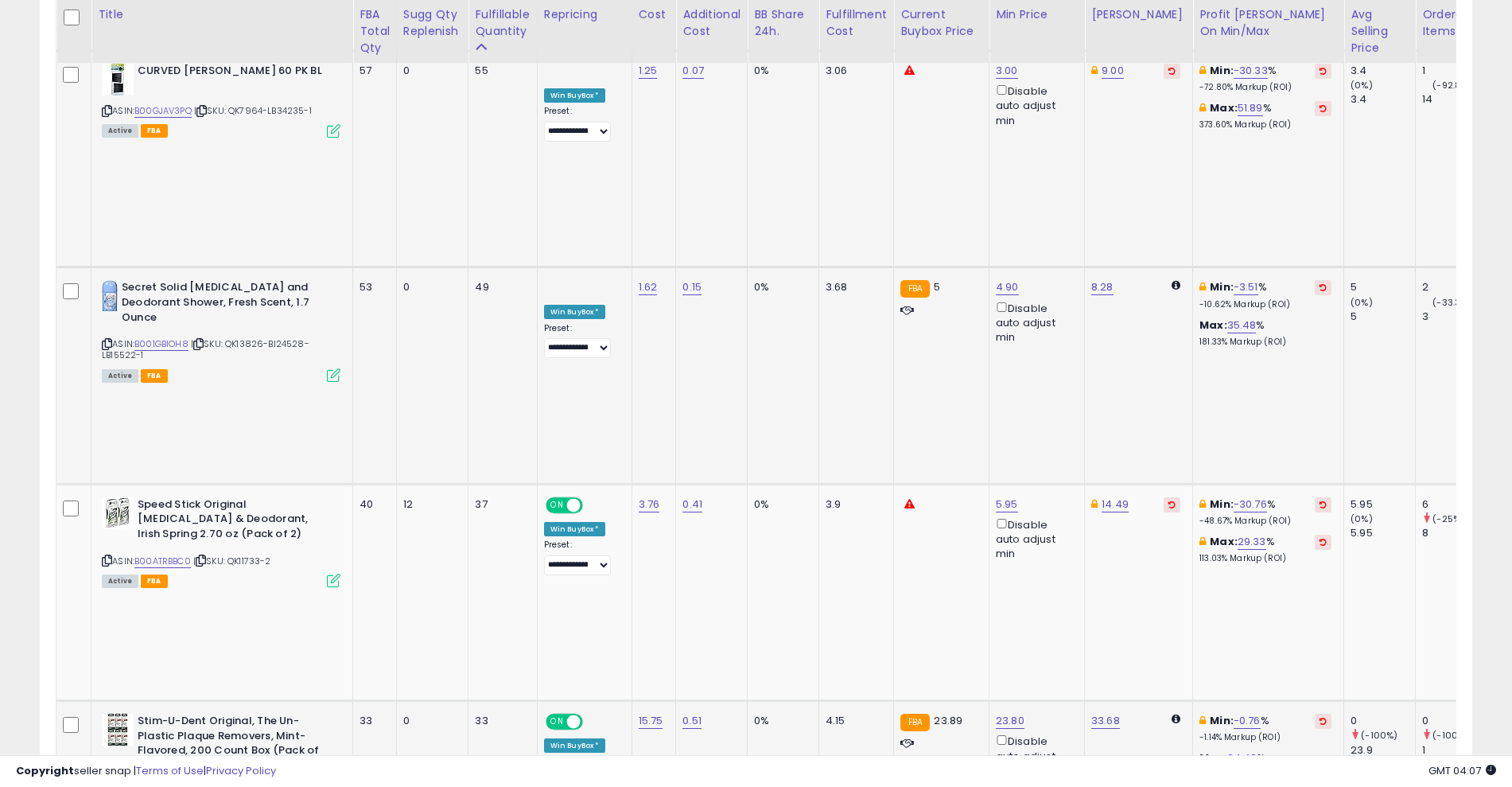
type input "***"
click at [1049, 480] on icon "submit" at bounding box center [1044, 478] width 10 height 10
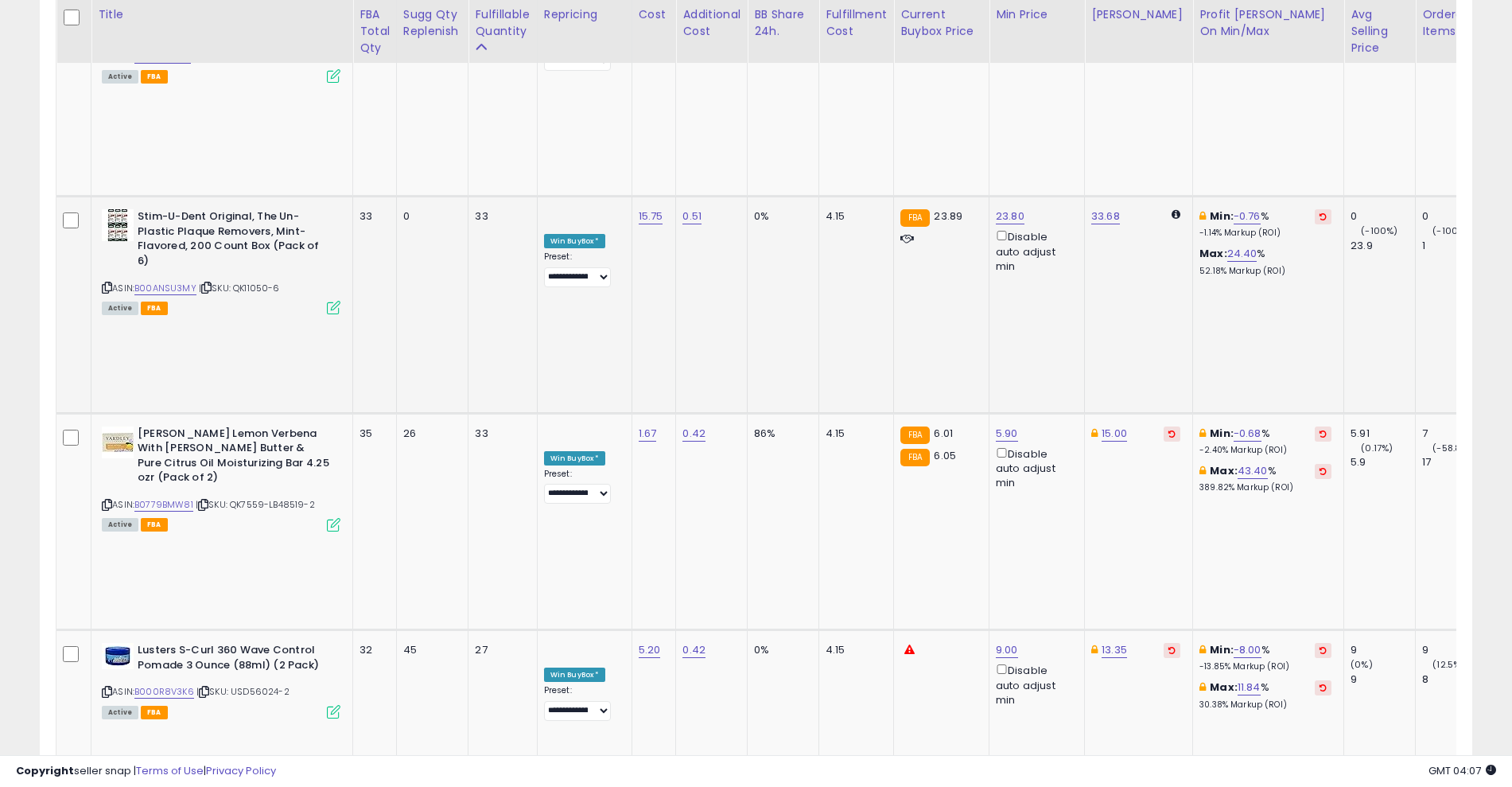
scroll to position [1882, 0]
type input "*"
type input "****"
click at [1060, 512] on button "submit" at bounding box center [1046, 519] width 27 height 24
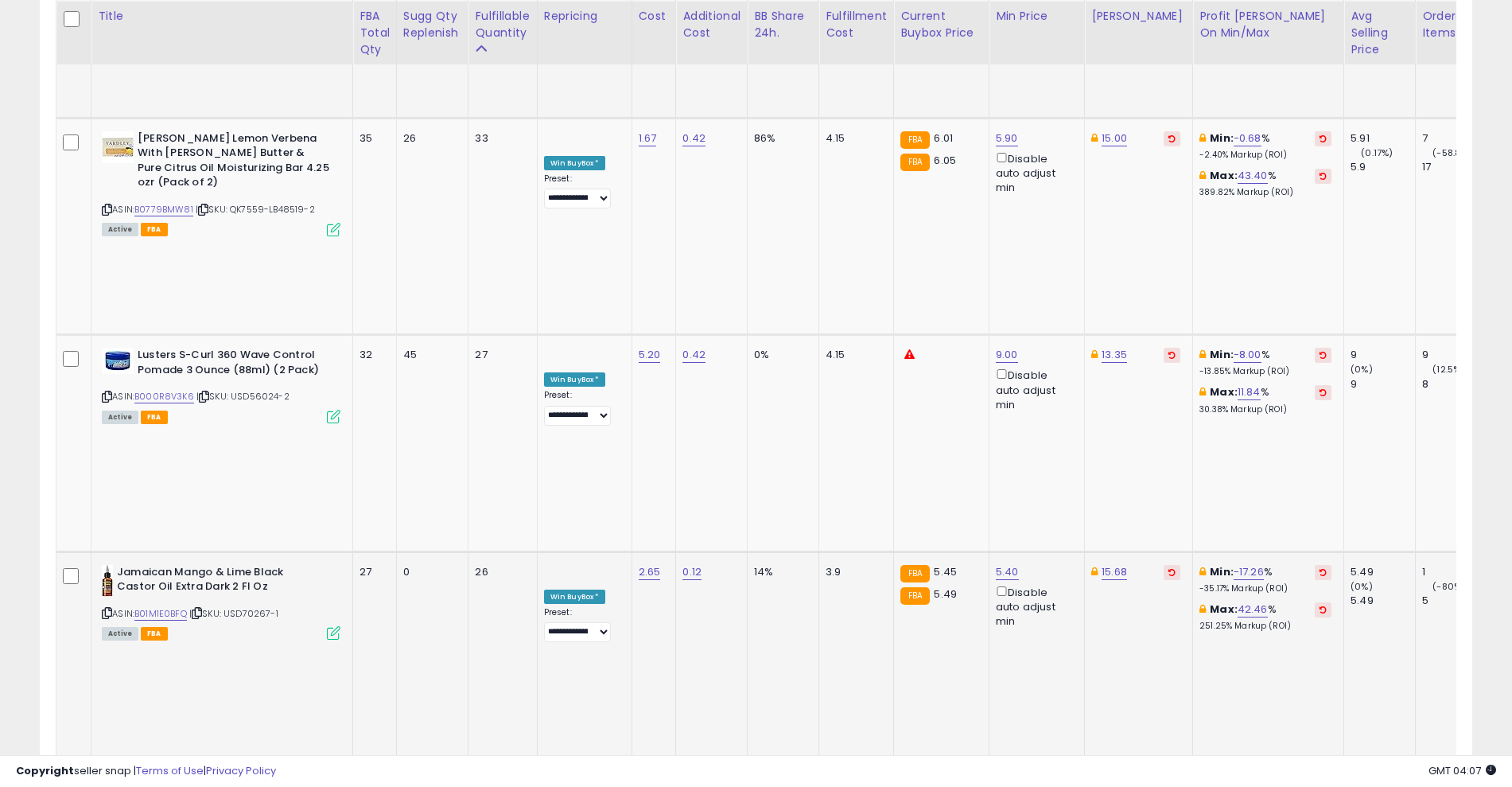
scroll to position [2179, 0]
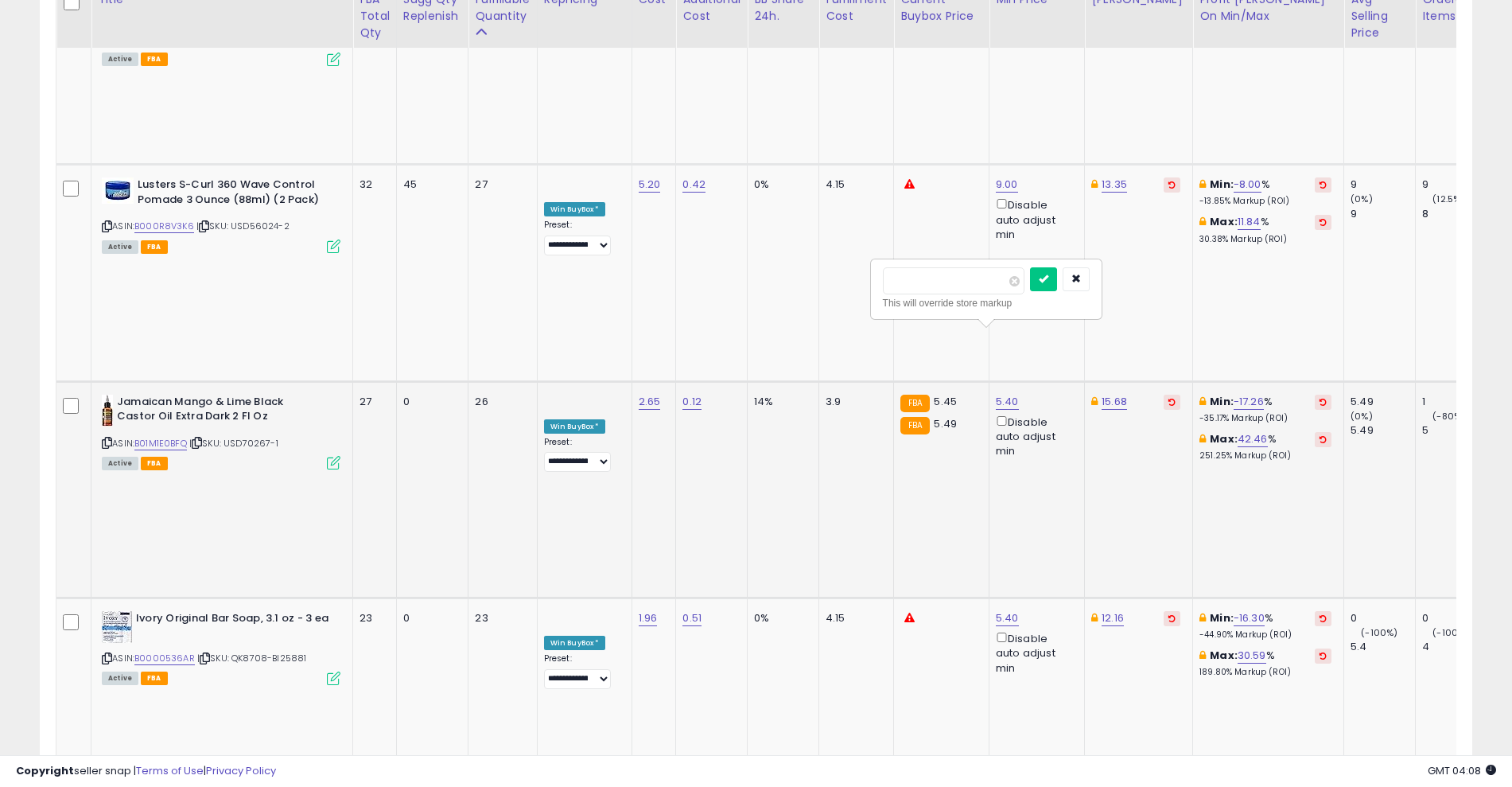
scroll to position [2348, 0]
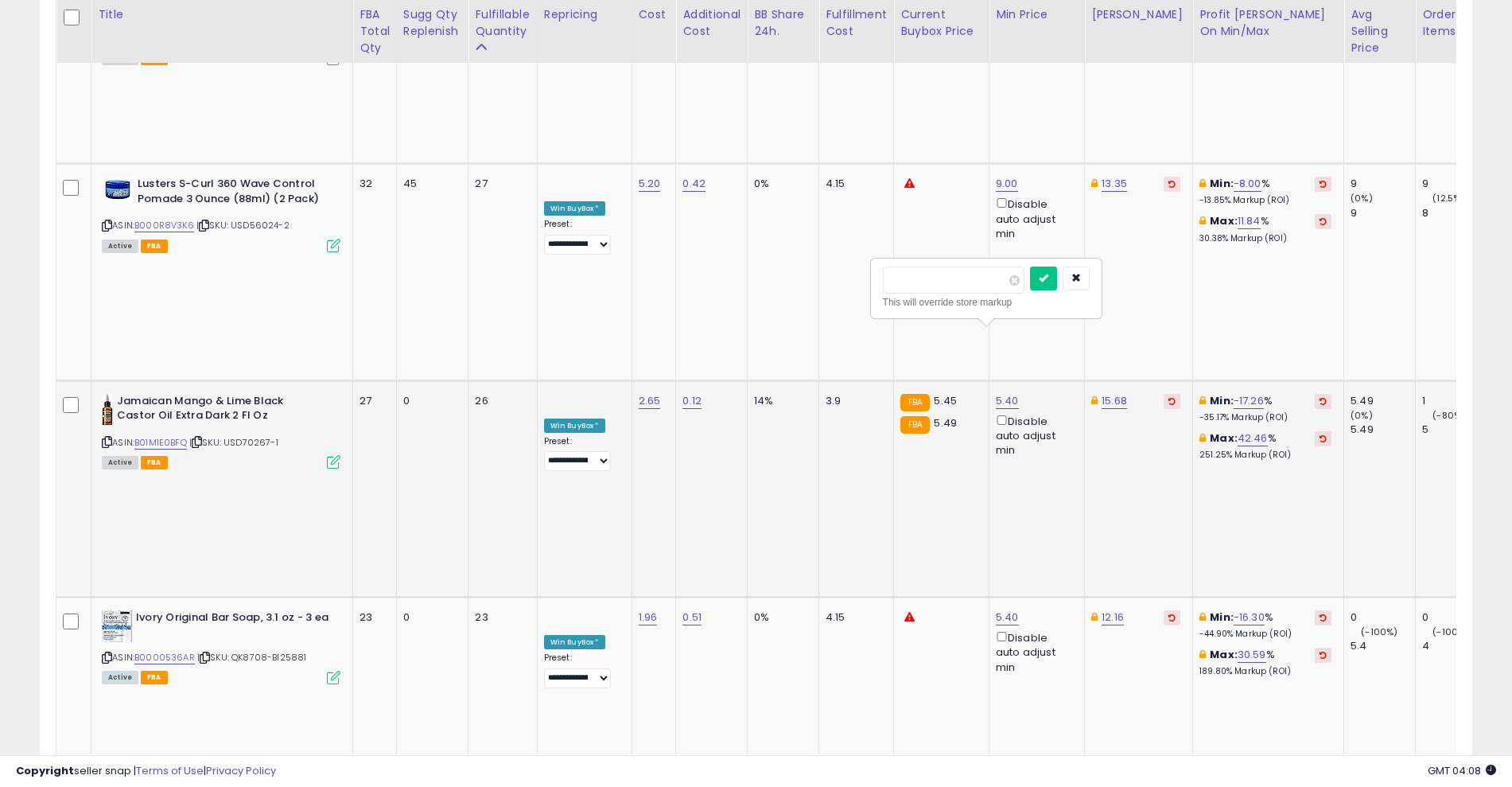
type input "*"
click at [1284, 384] on button "submit" at bounding box center [1271, 390] width 27 height 24
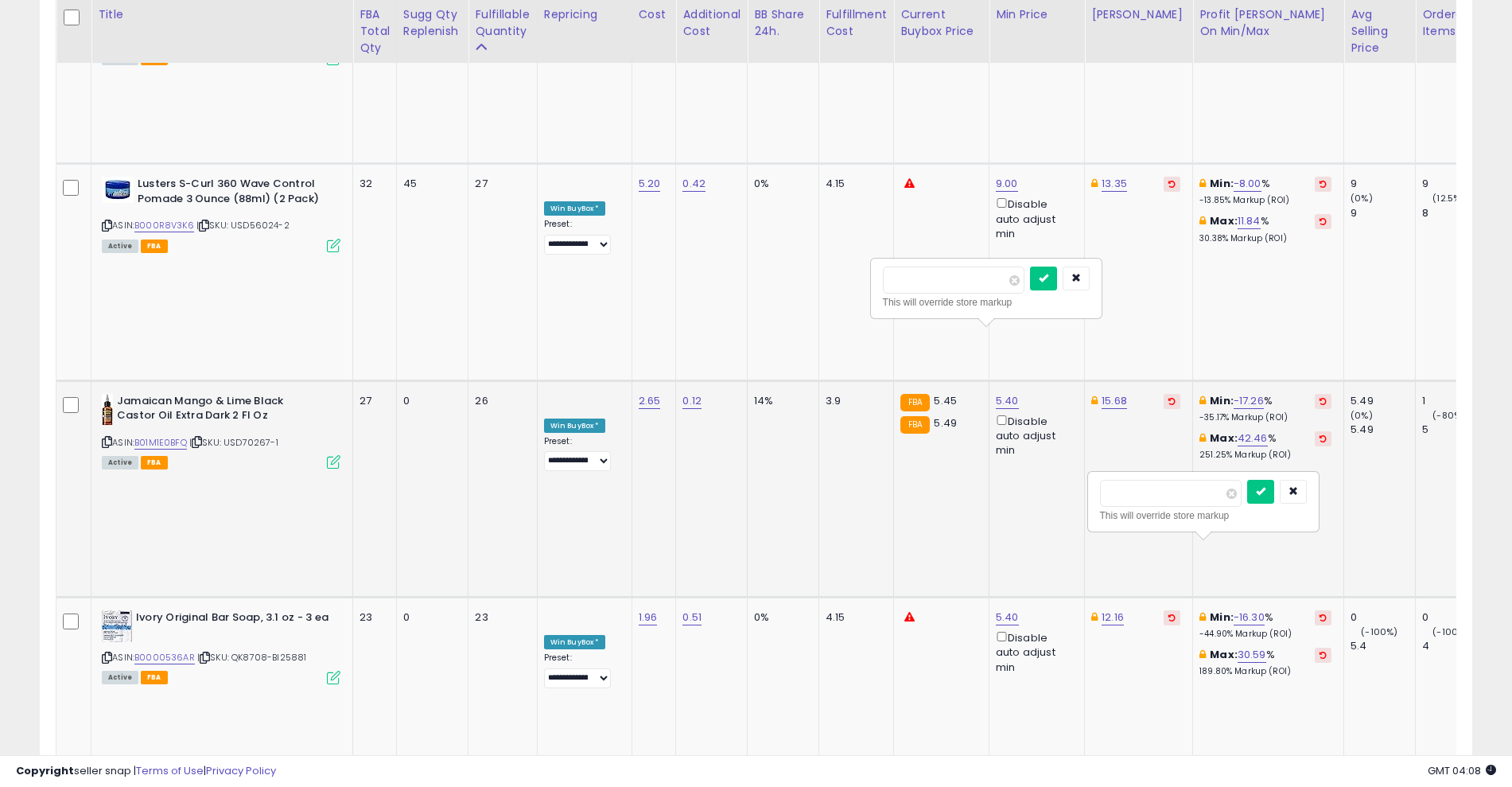
type input "*"
click at [1274, 482] on button "submit" at bounding box center [1260, 492] width 27 height 24
type input "*"
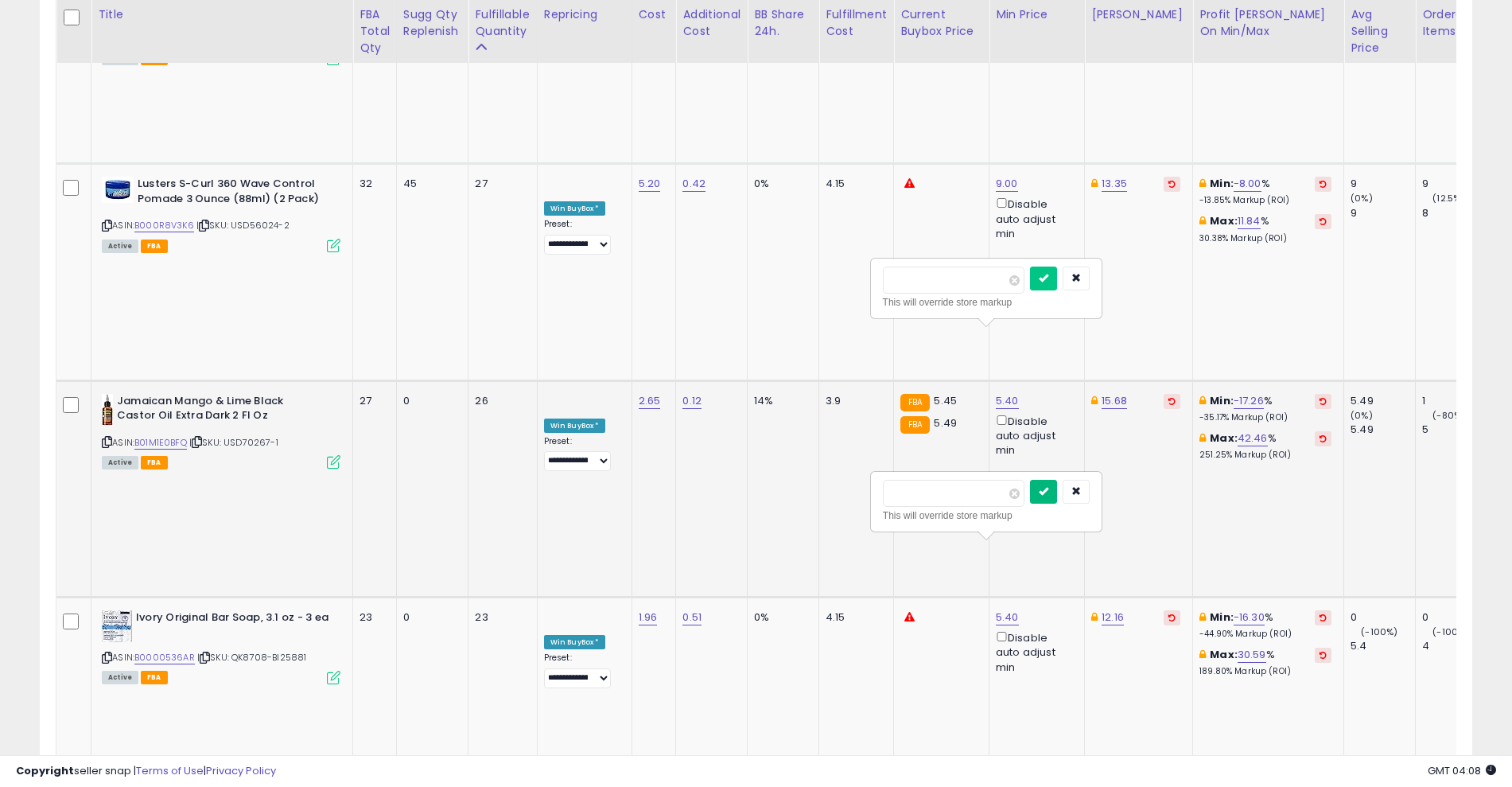
click at [1048, 493] on icon "submit" at bounding box center [1043, 491] width 10 height 10
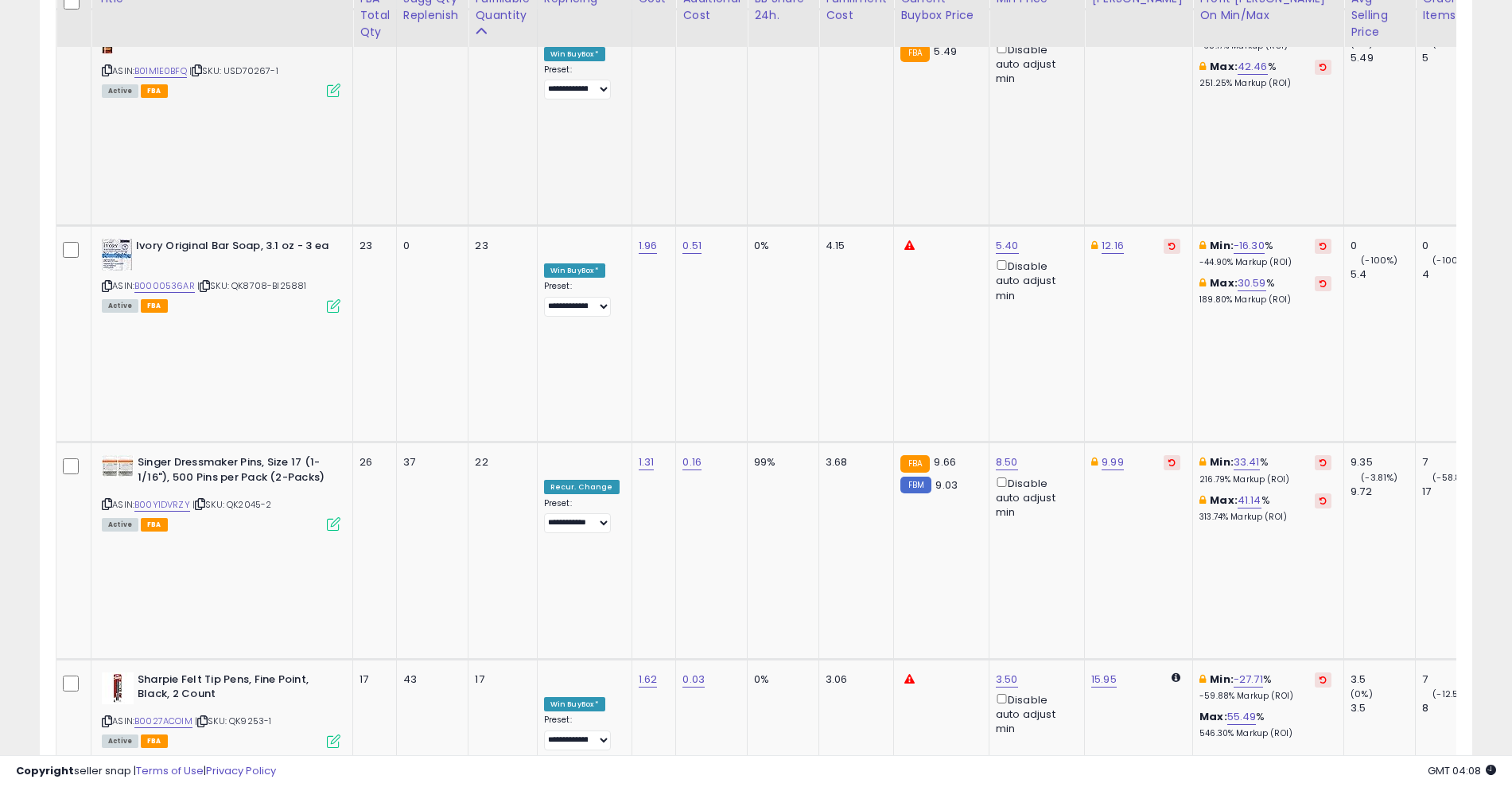
scroll to position [2747, 0]
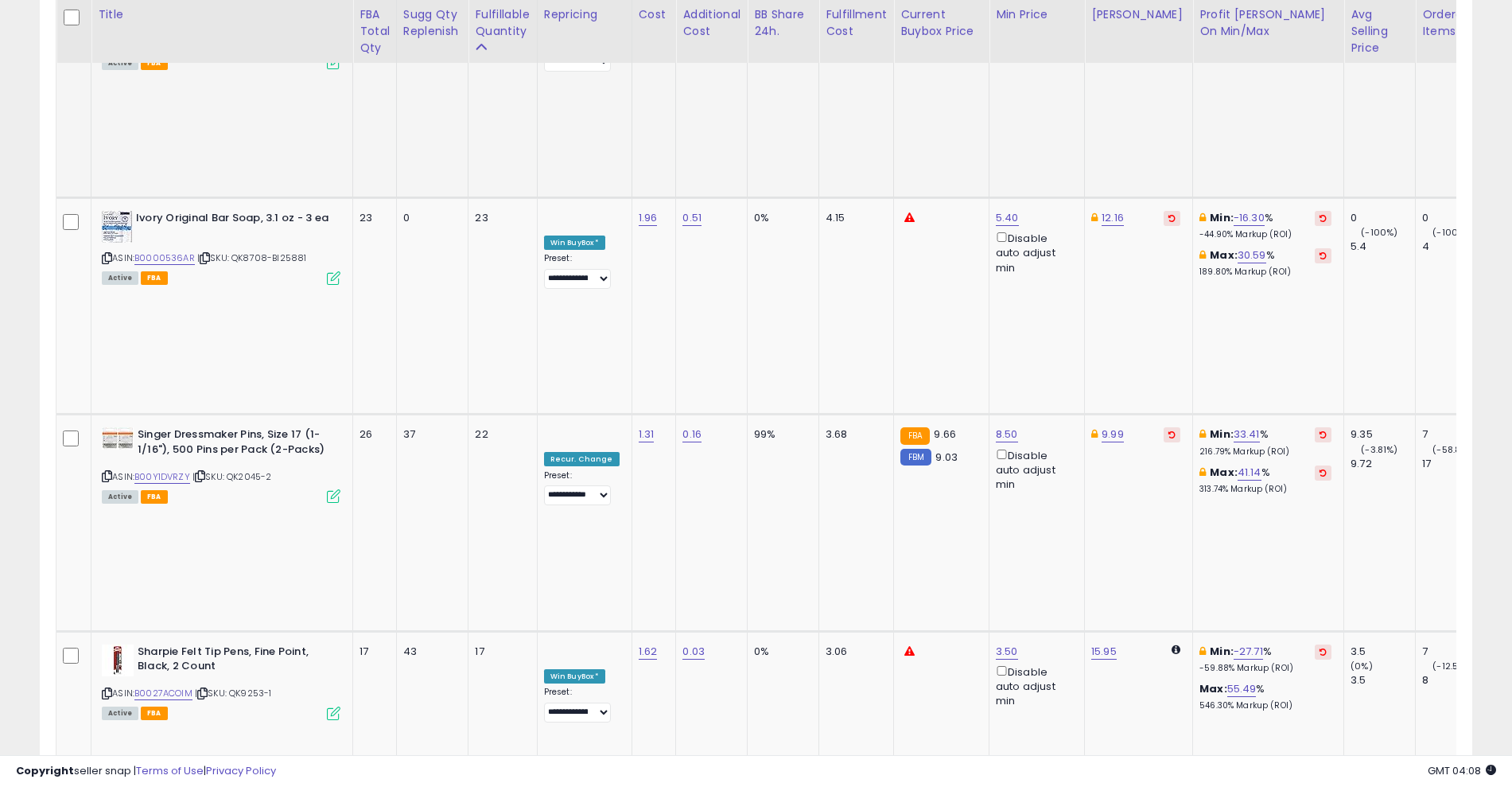
type input "****"
click at [1057, 412] on button "submit" at bounding box center [1043, 418] width 27 height 24
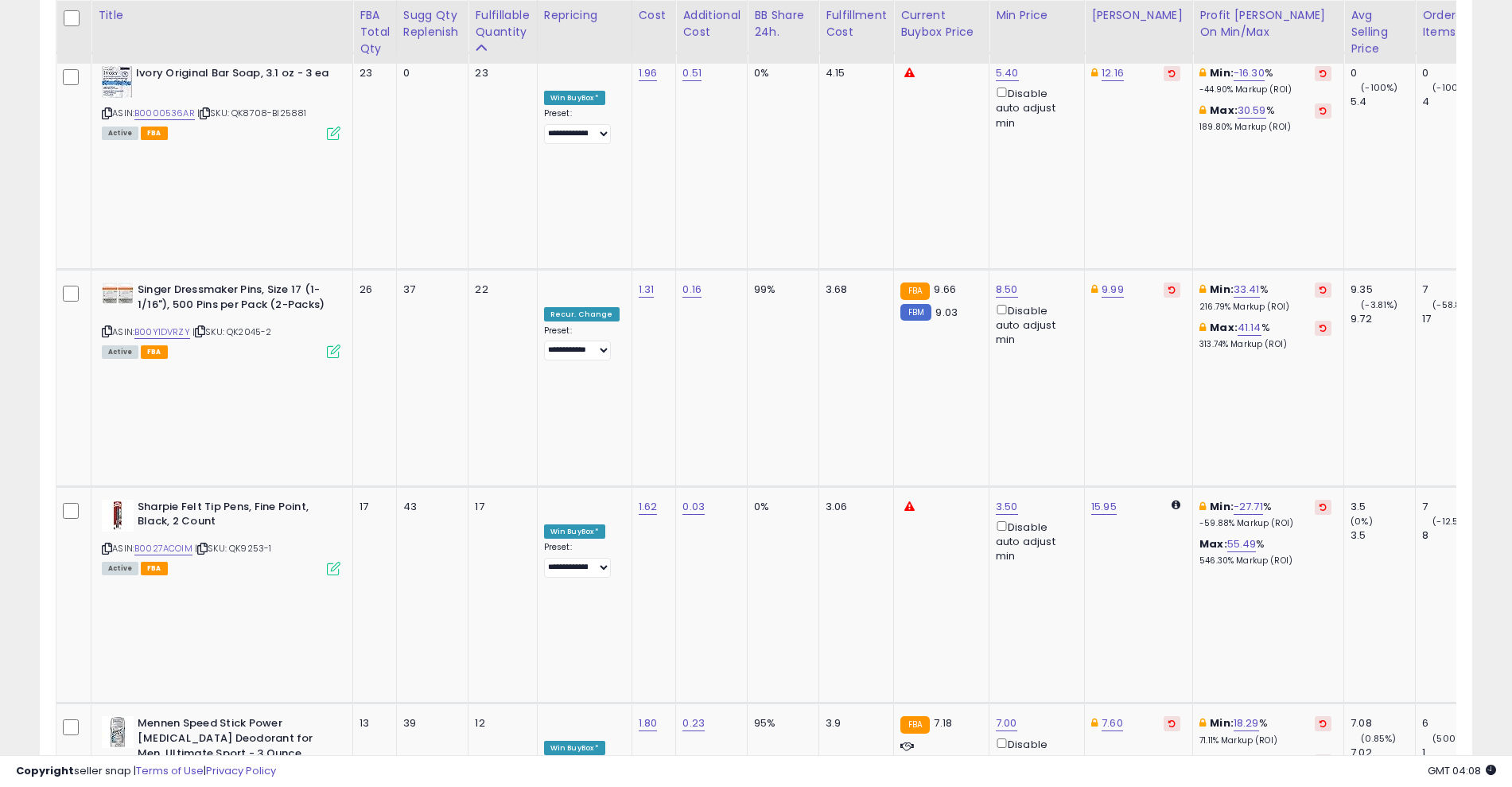
scroll to position [2892, 0]
type input "*"
click at [1273, 403] on button "submit" at bounding box center [1259, 400] width 27 height 24
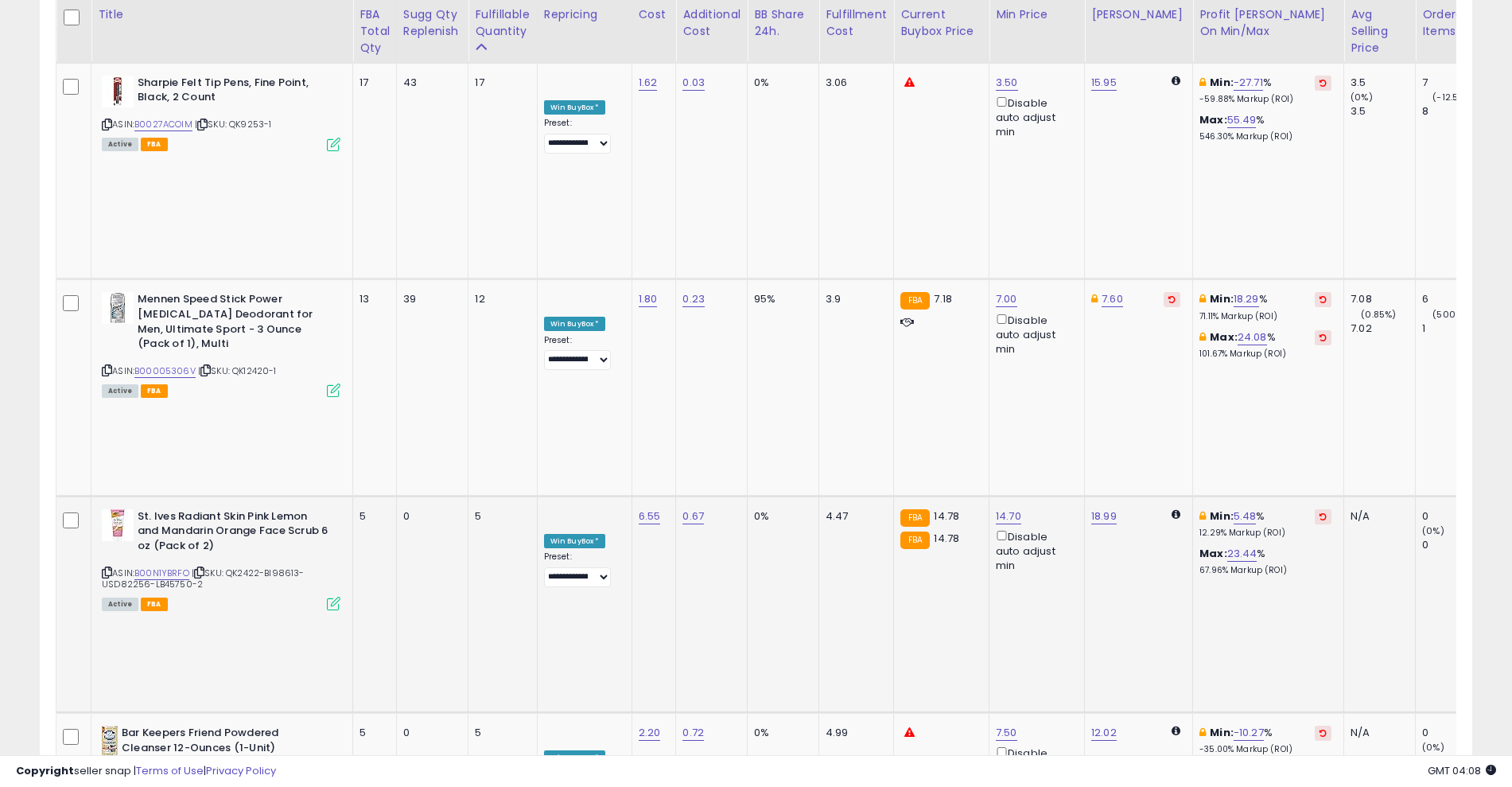
scroll to position [3318, 0]
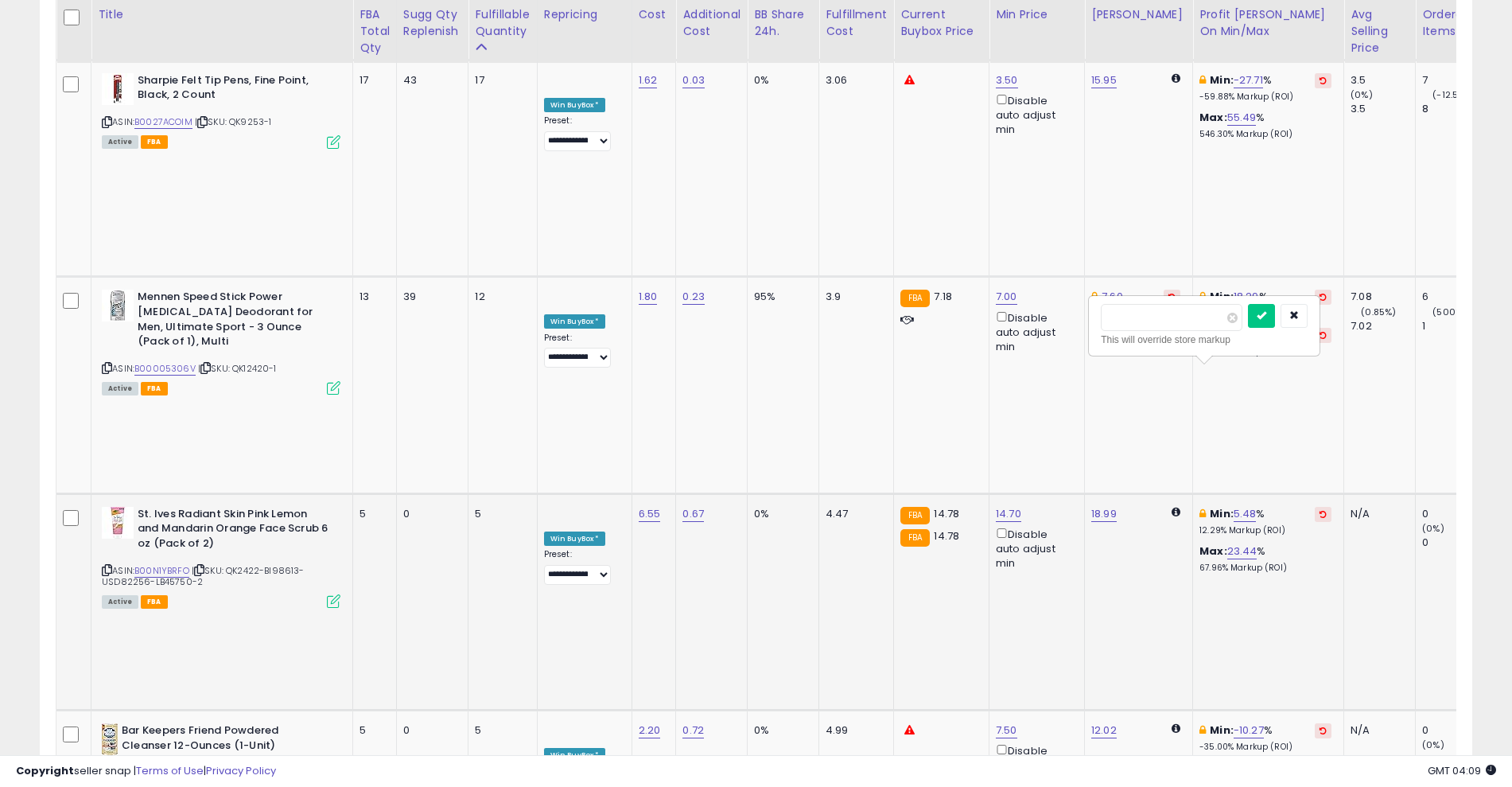
type input "*"
click at [1275, 321] on button "submit" at bounding box center [1261, 316] width 27 height 24
type input "*"
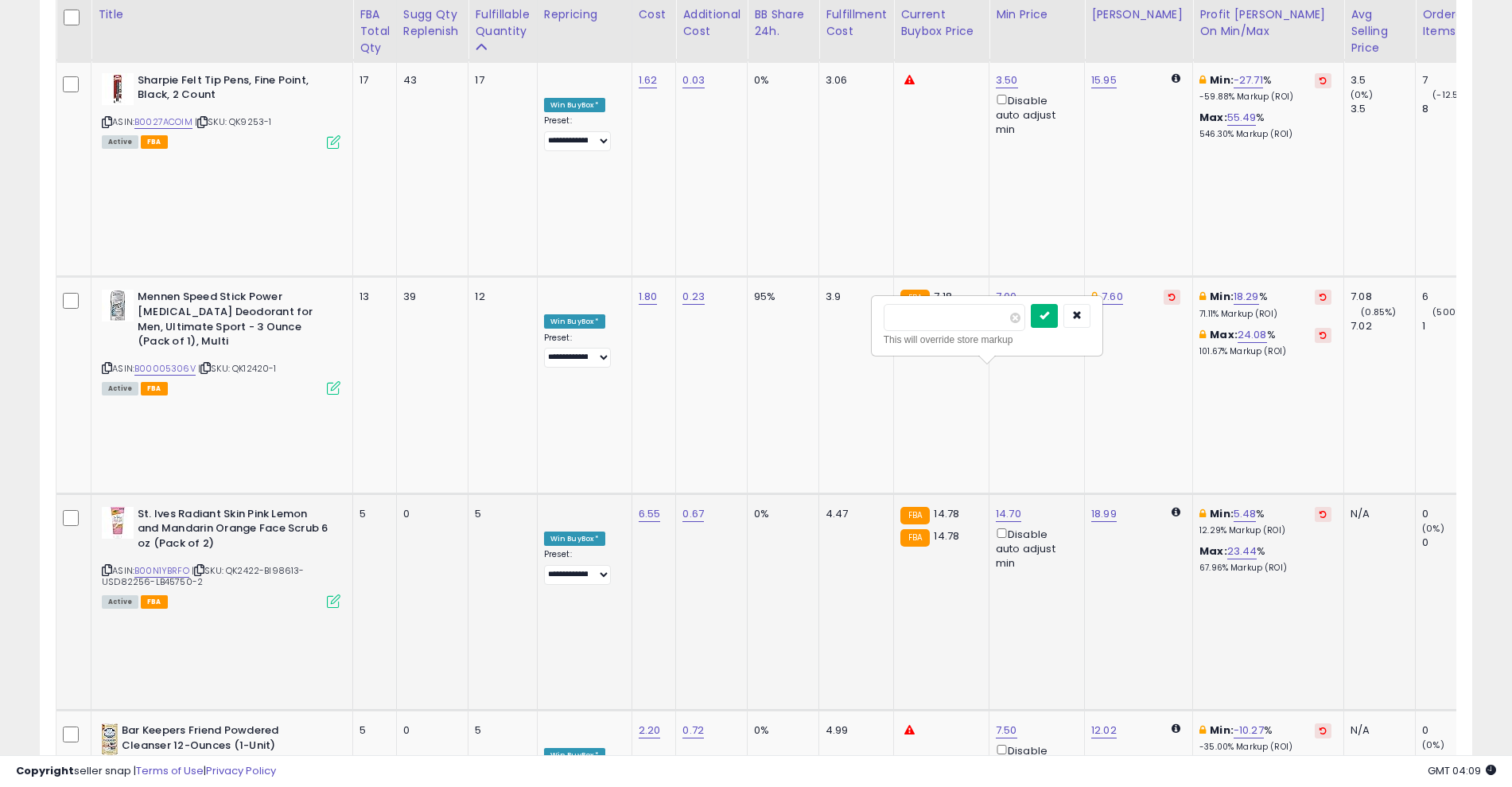
click at [1058, 315] on button "submit" at bounding box center [1044, 316] width 27 height 24
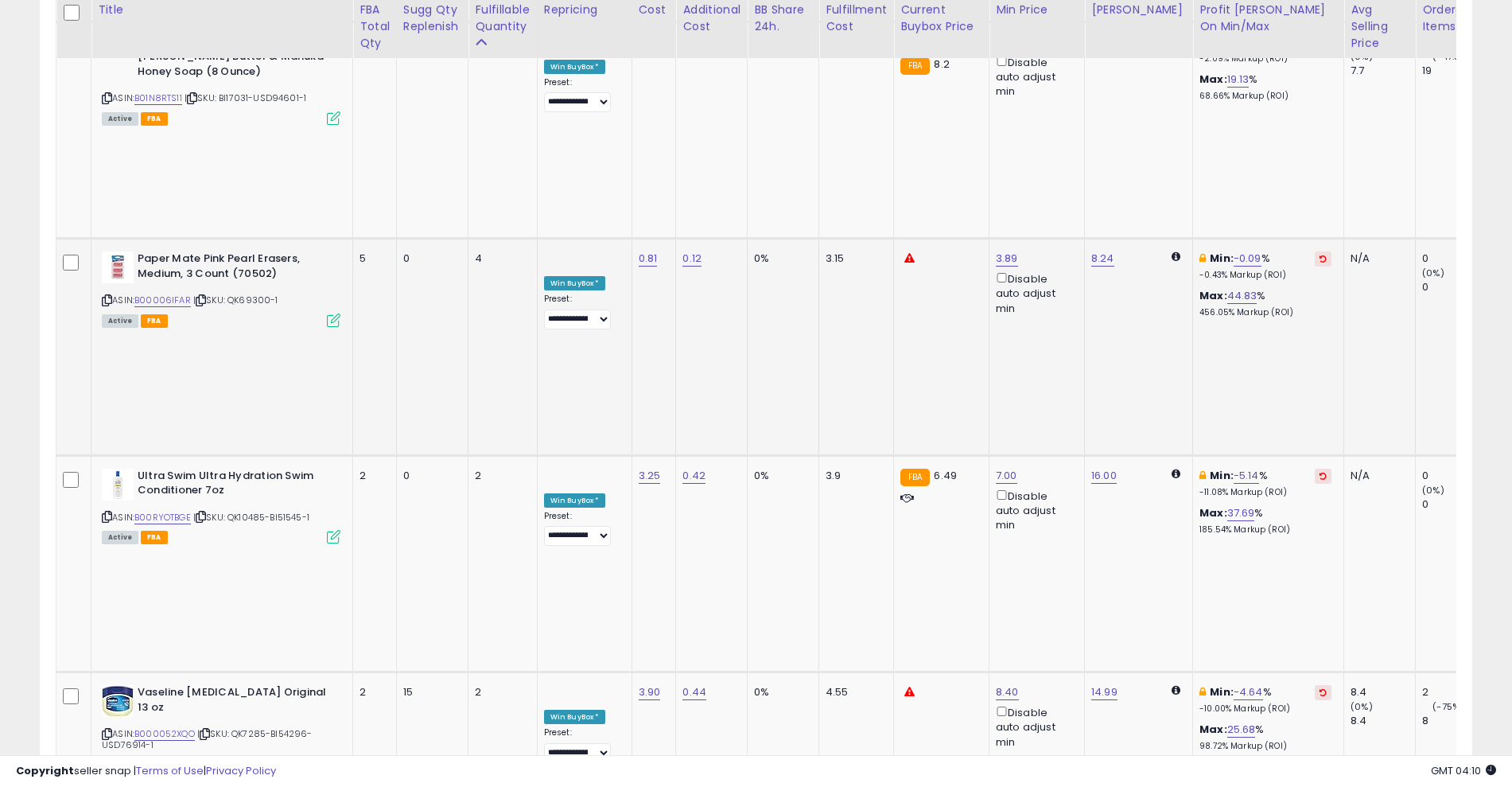
scroll to position [4219, 0]
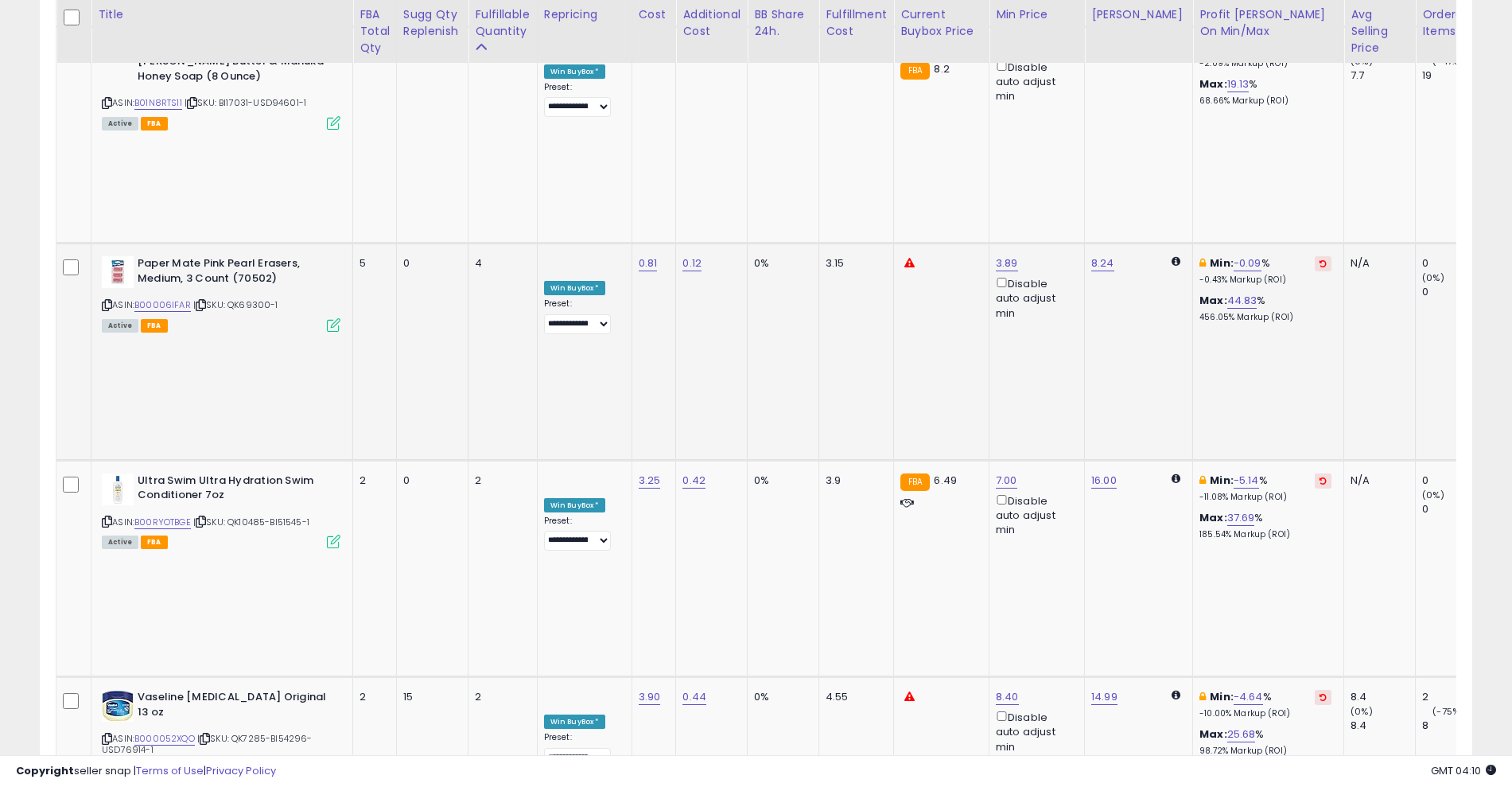
type input "****"
click at [1059, 200] on button "submit" at bounding box center [1045, 203] width 27 height 24
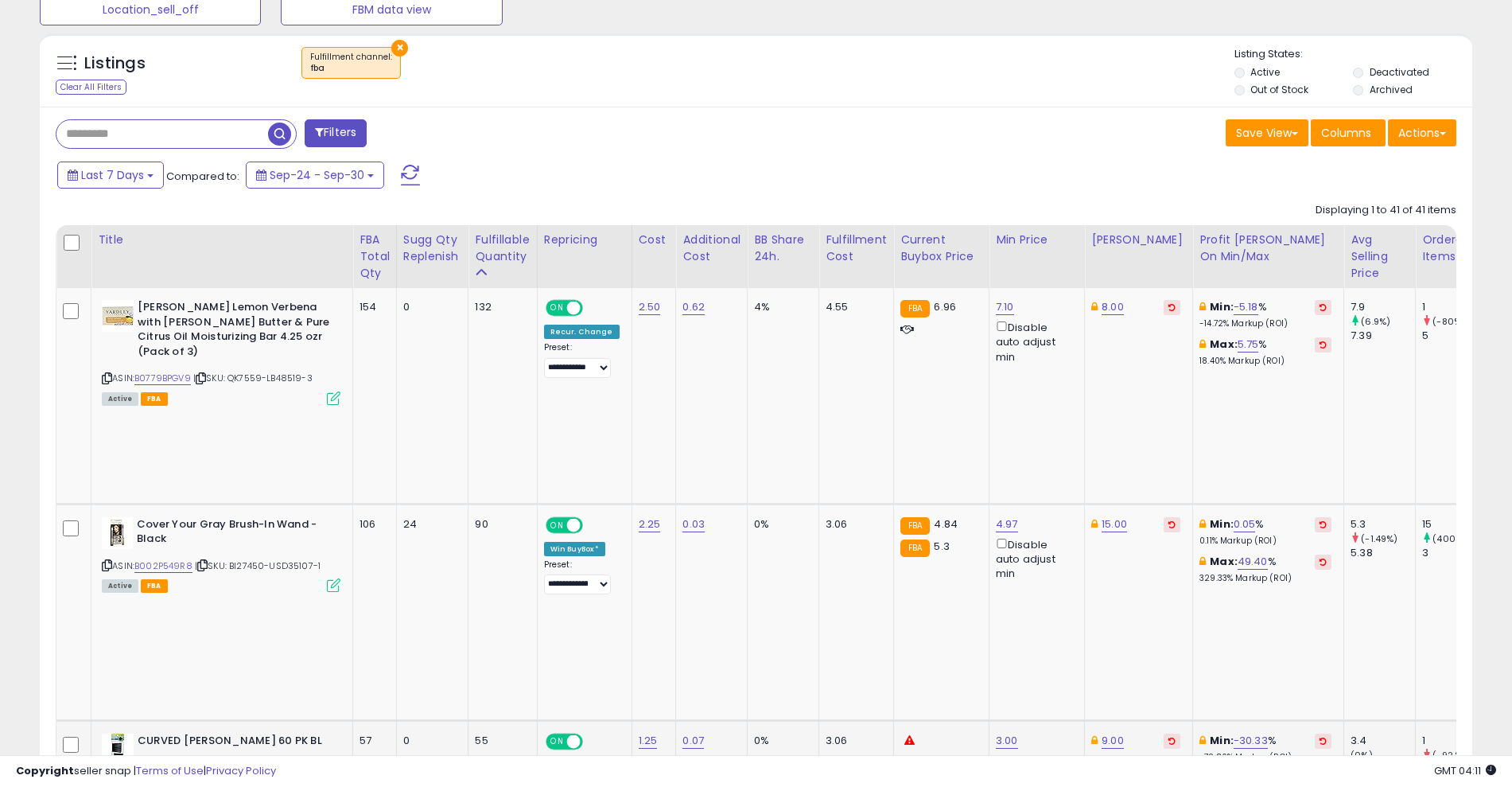
scroll to position [0, 0]
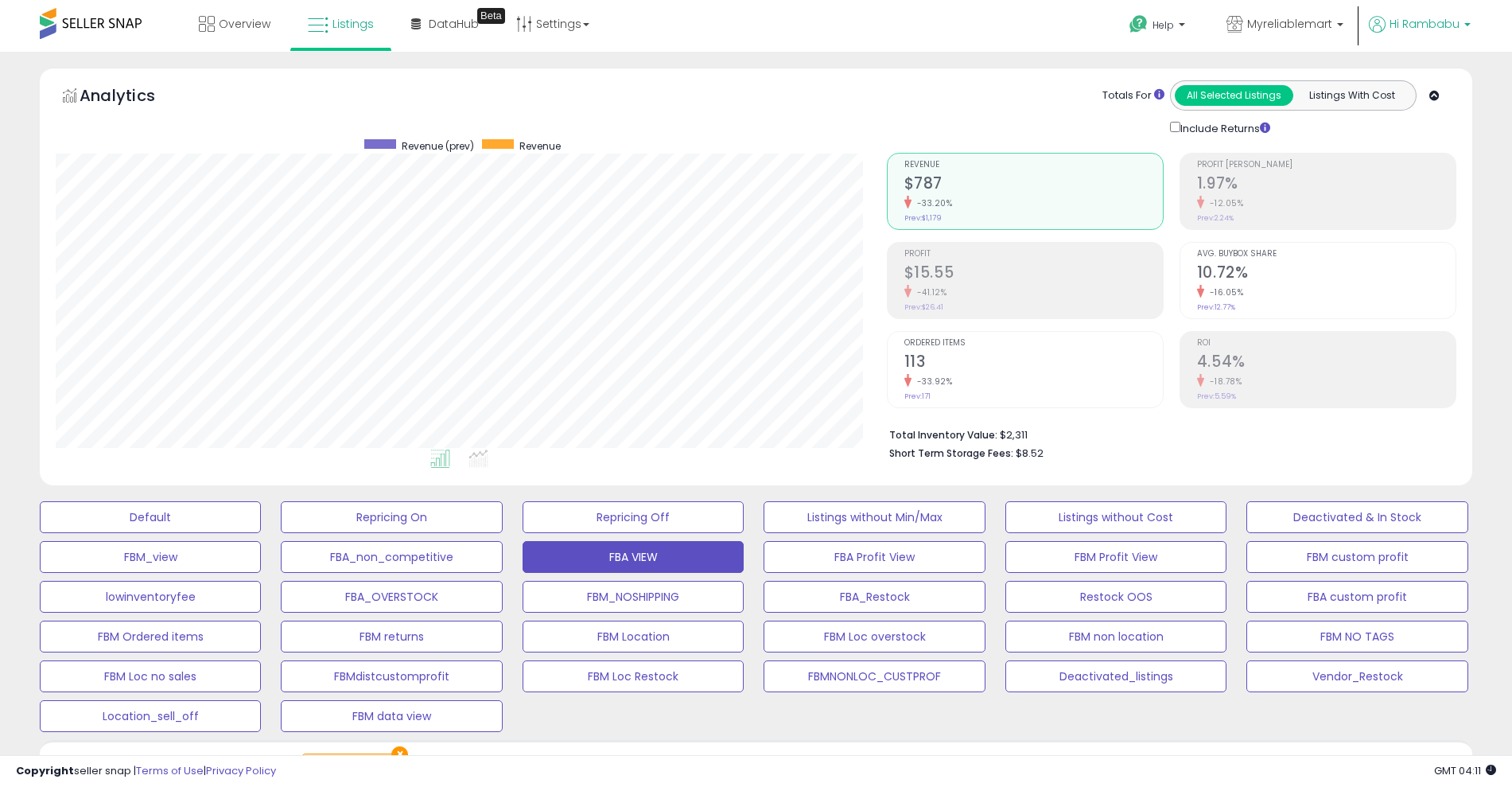
click at [1410, 27] on span "Hi Rambabu" at bounding box center [1424, 24] width 70 height 16
click at [1433, 168] on link "Logout" at bounding box center [1434, 168] width 35 height 15
